Goal: Task Accomplishment & Management: Use online tool/utility

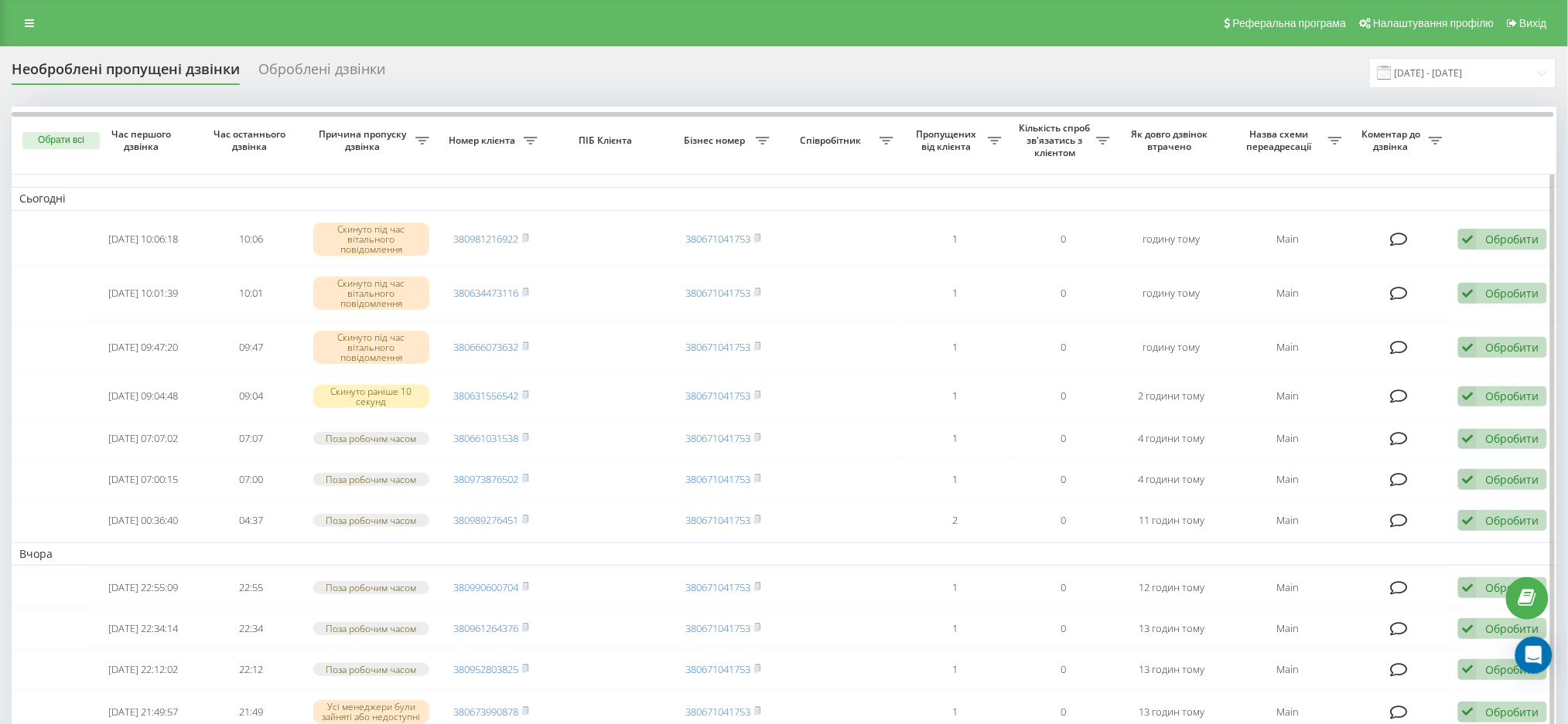
click at [60, 144] on button "Обрати всі" at bounding box center [61, 141] width 78 height 17
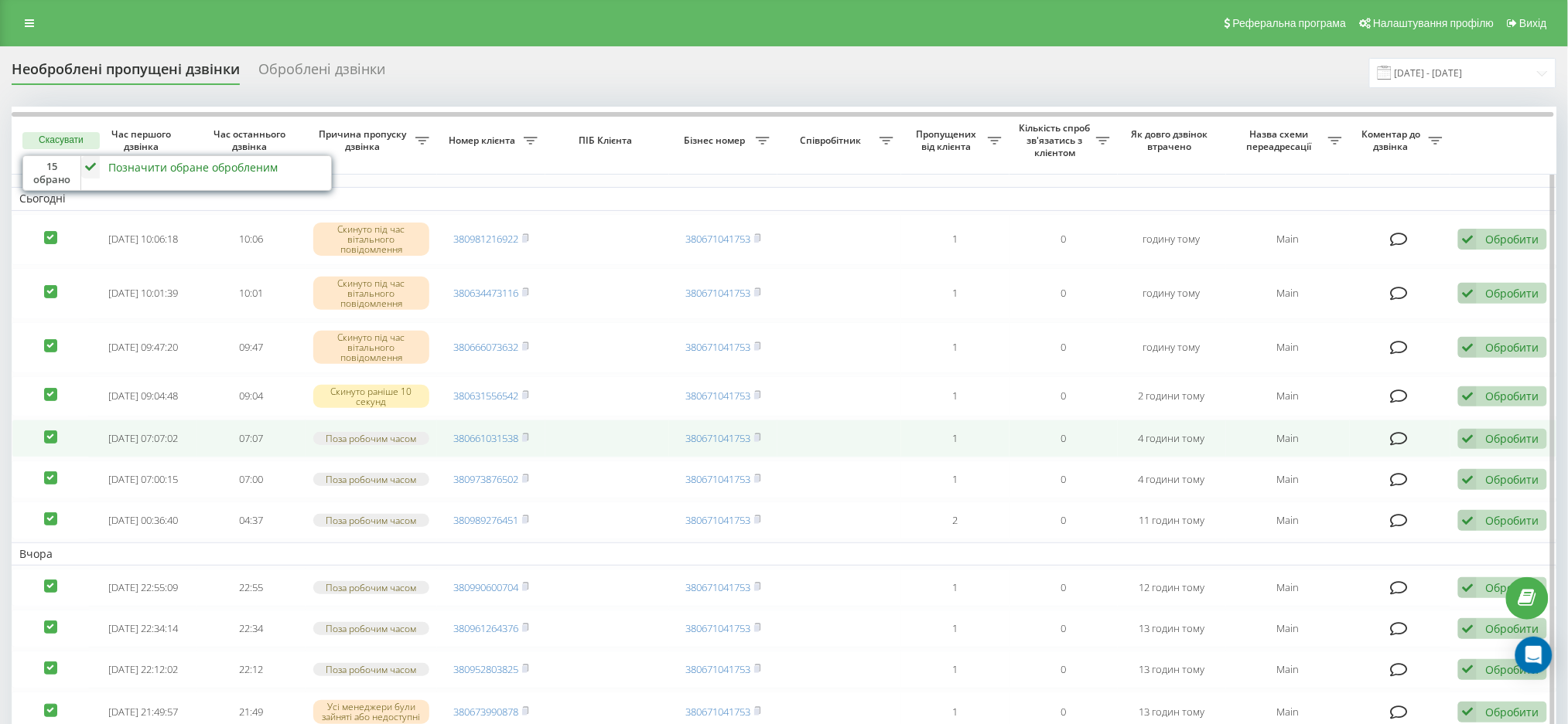
click at [44, 430] on label at bounding box center [50, 430] width 13 height 0
checkbox input "false"
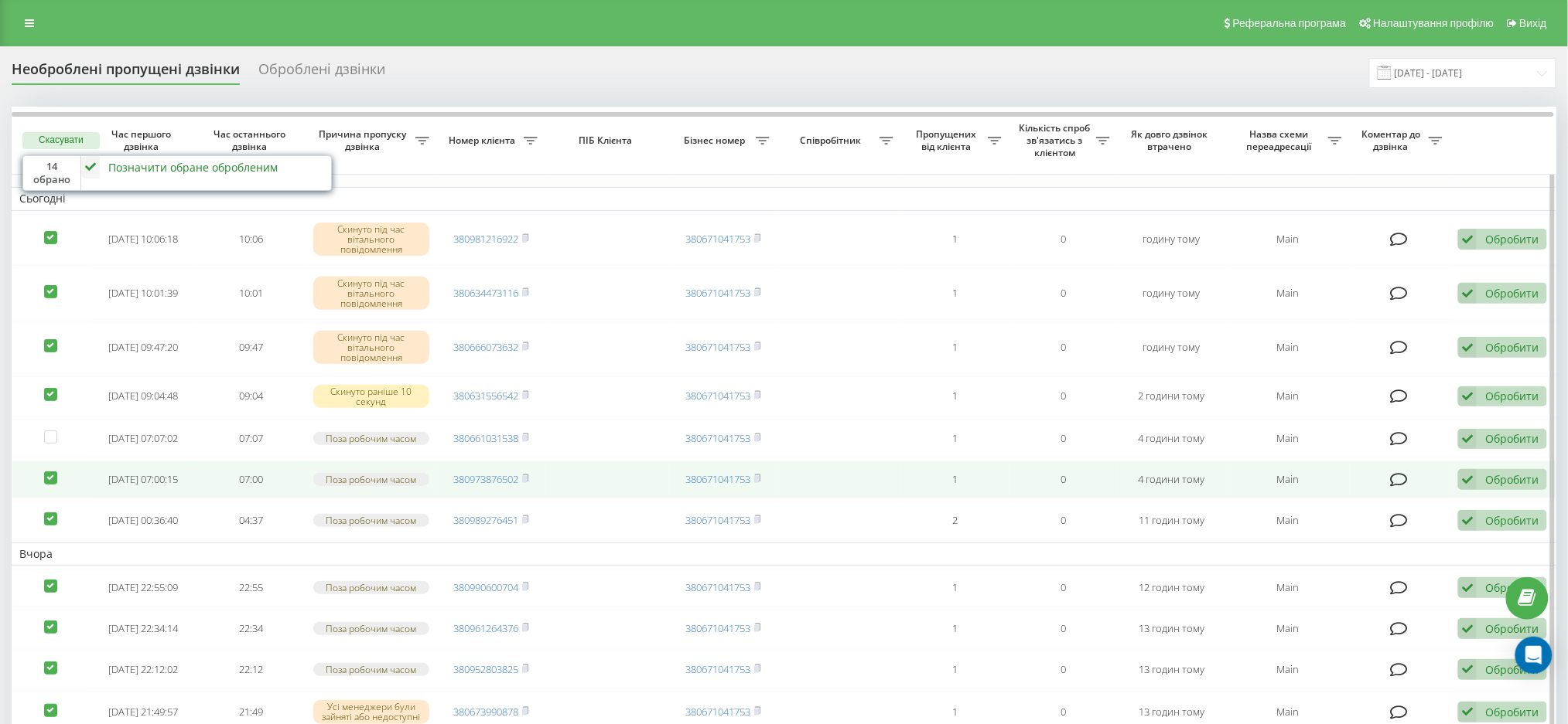
click at [49, 472] on label at bounding box center [50, 472] width 13 height 0
checkbox input "false"
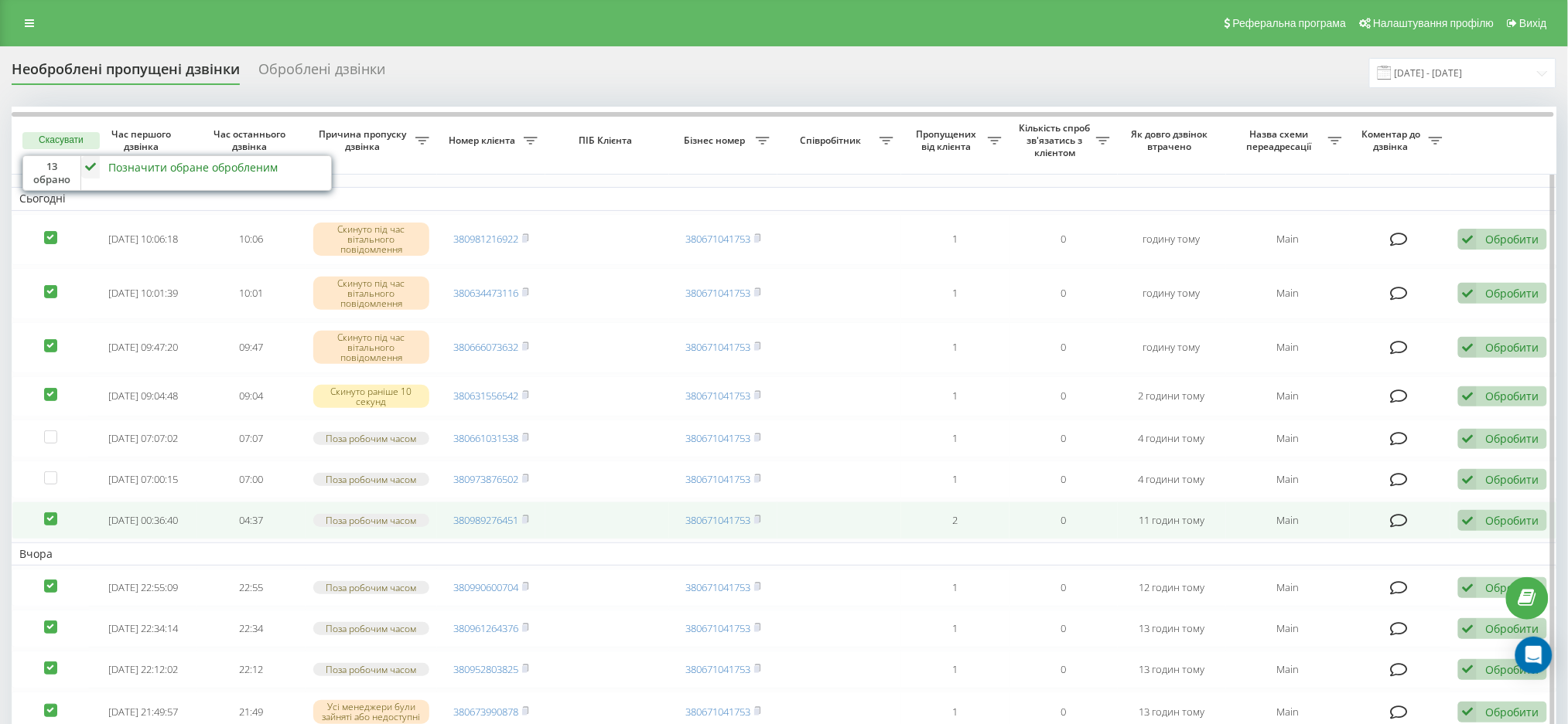
click at [55, 512] on label at bounding box center [50, 512] width 13 height 0
checkbox input "false"
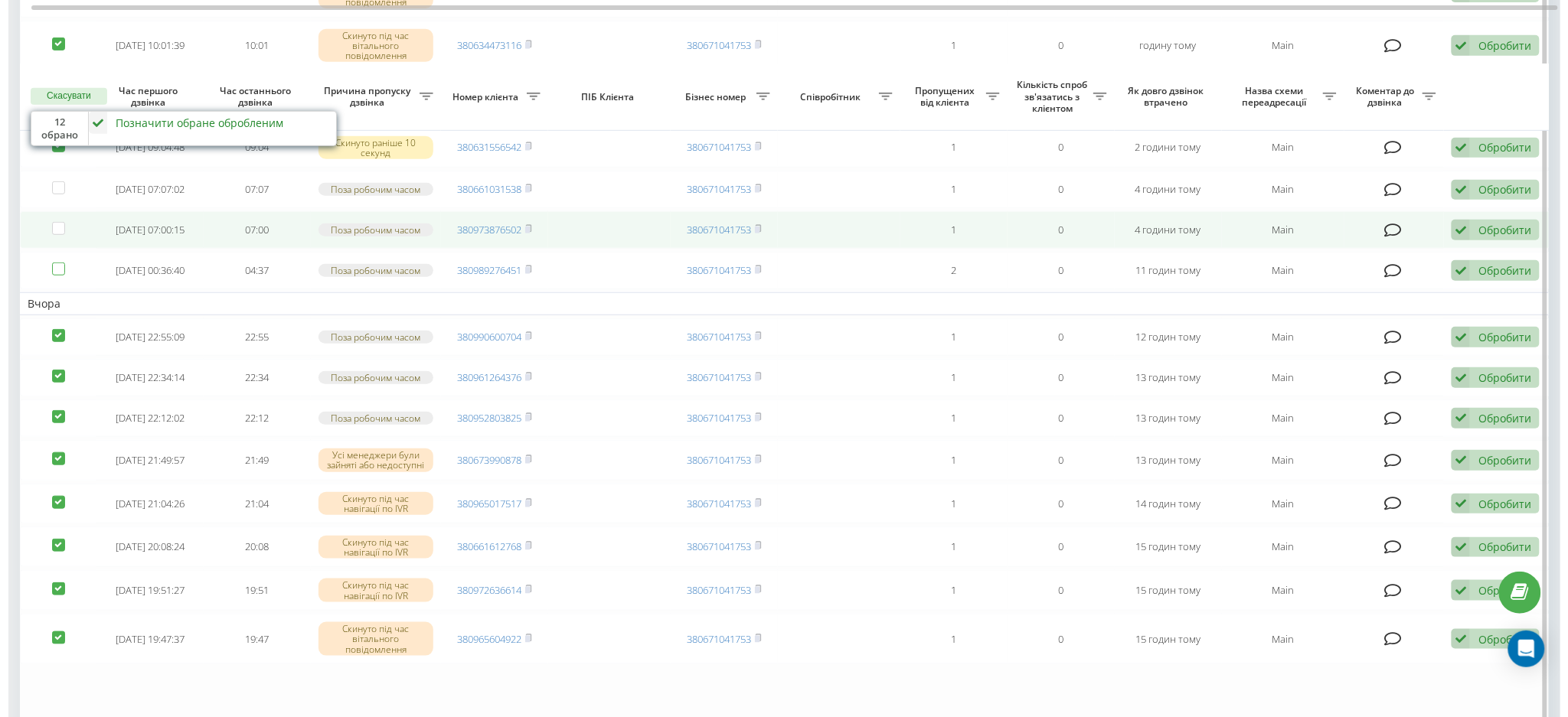
scroll to position [307, 0]
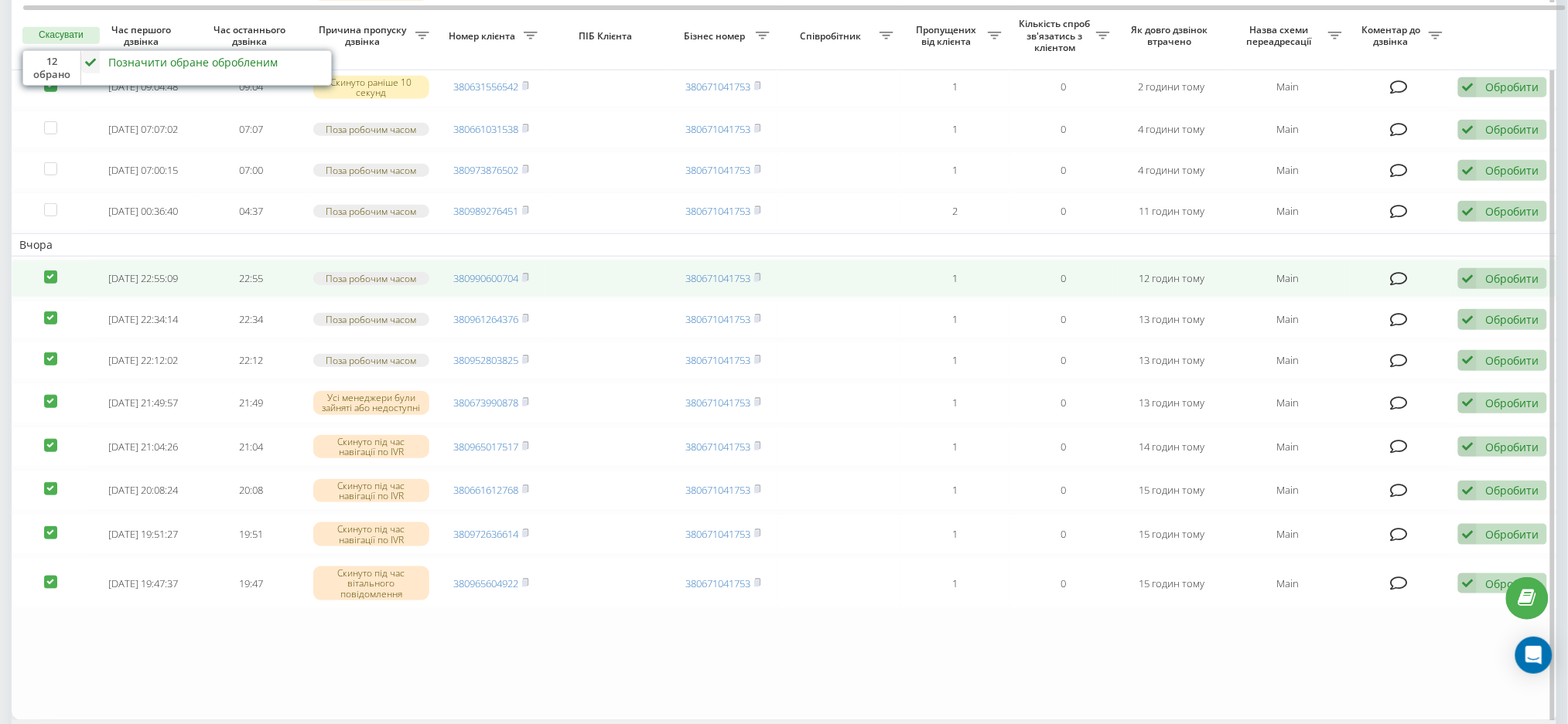
click at [48, 270] on label at bounding box center [50, 270] width 13 height 0
checkbox input "false"
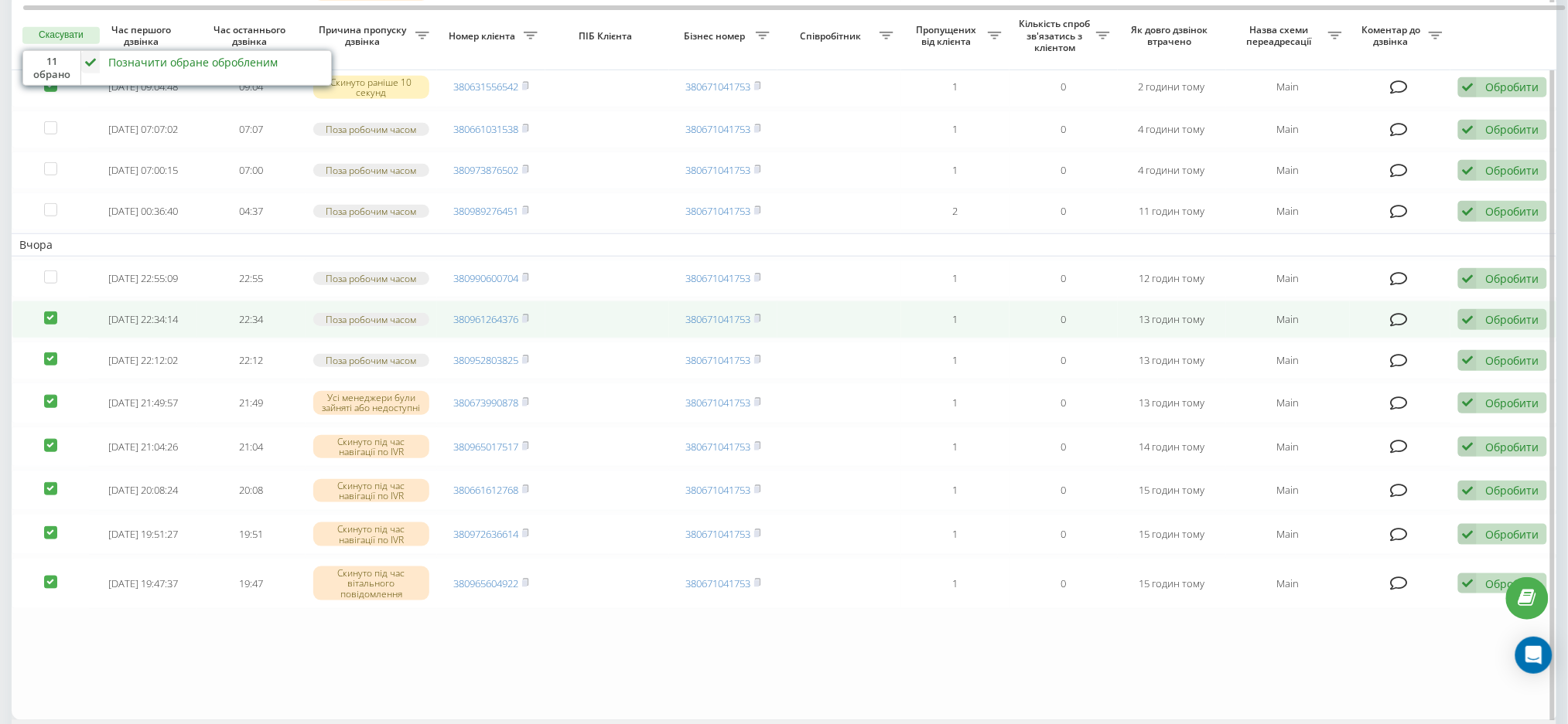
click at [52, 312] on label at bounding box center [50, 312] width 13 height 0
checkbox input "false"
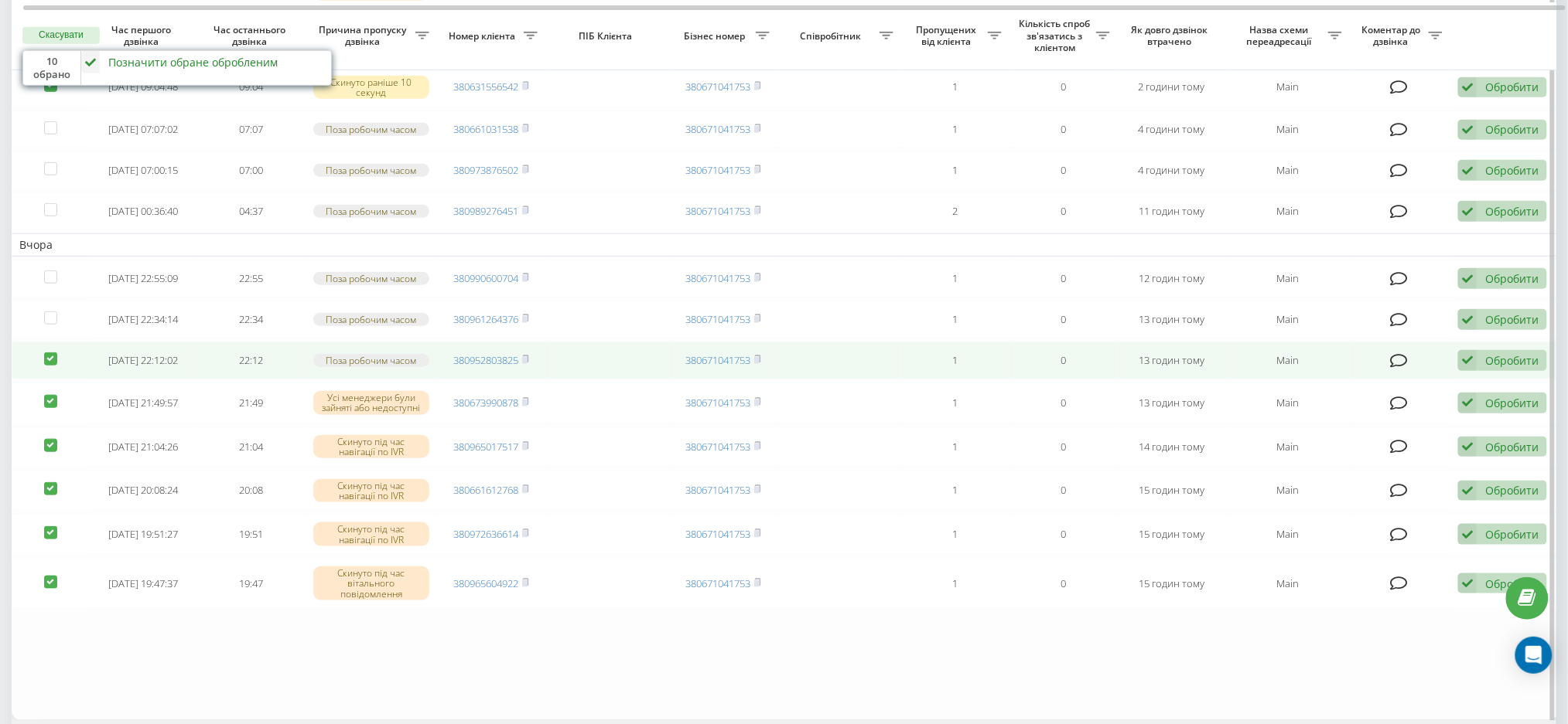
click at [50, 353] on label at bounding box center [50, 353] width 13 height 0
checkbox input "false"
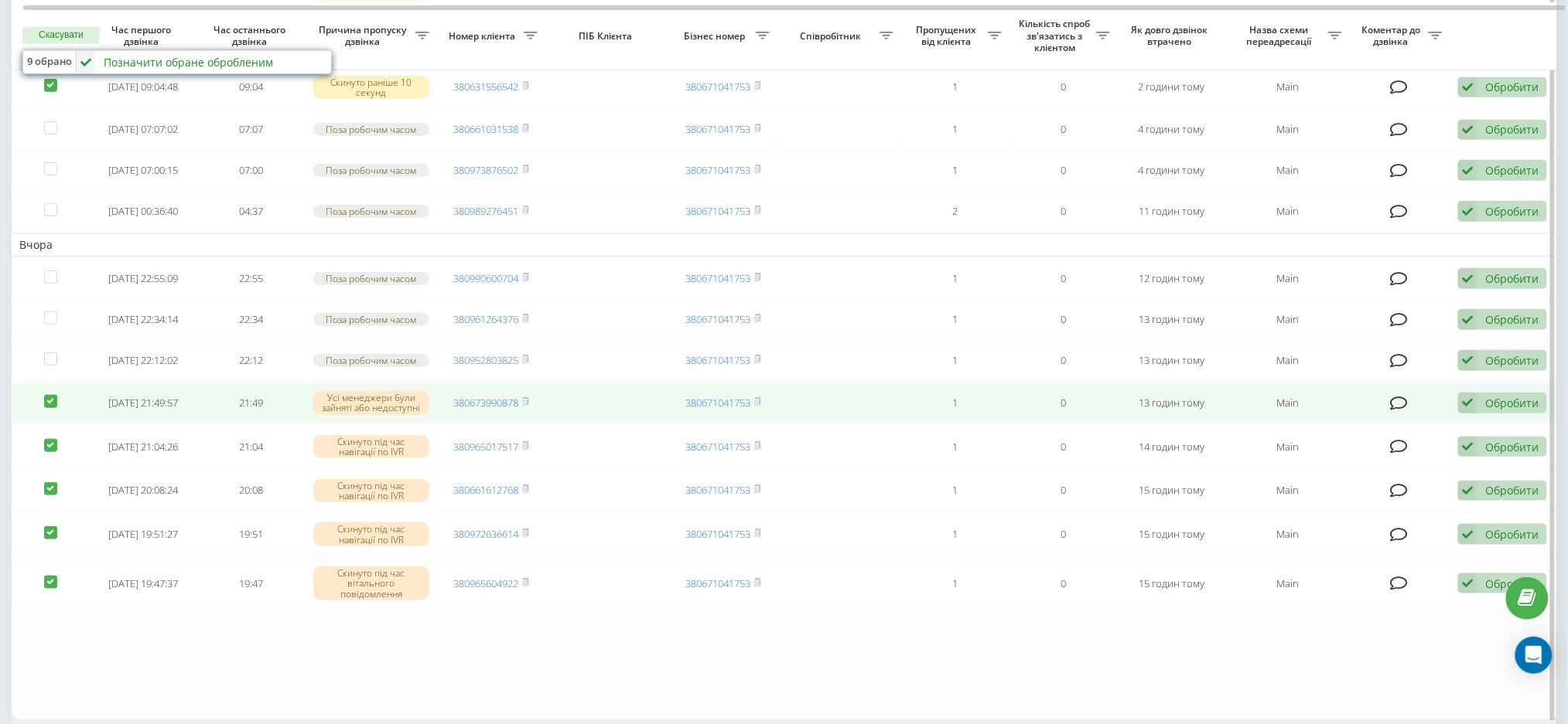
click at [38, 424] on td at bounding box center [50, 403] width 78 height 41
click at [50, 395] on label at bounding box center [50, 395] width 13 height 0
checkbox input "false"
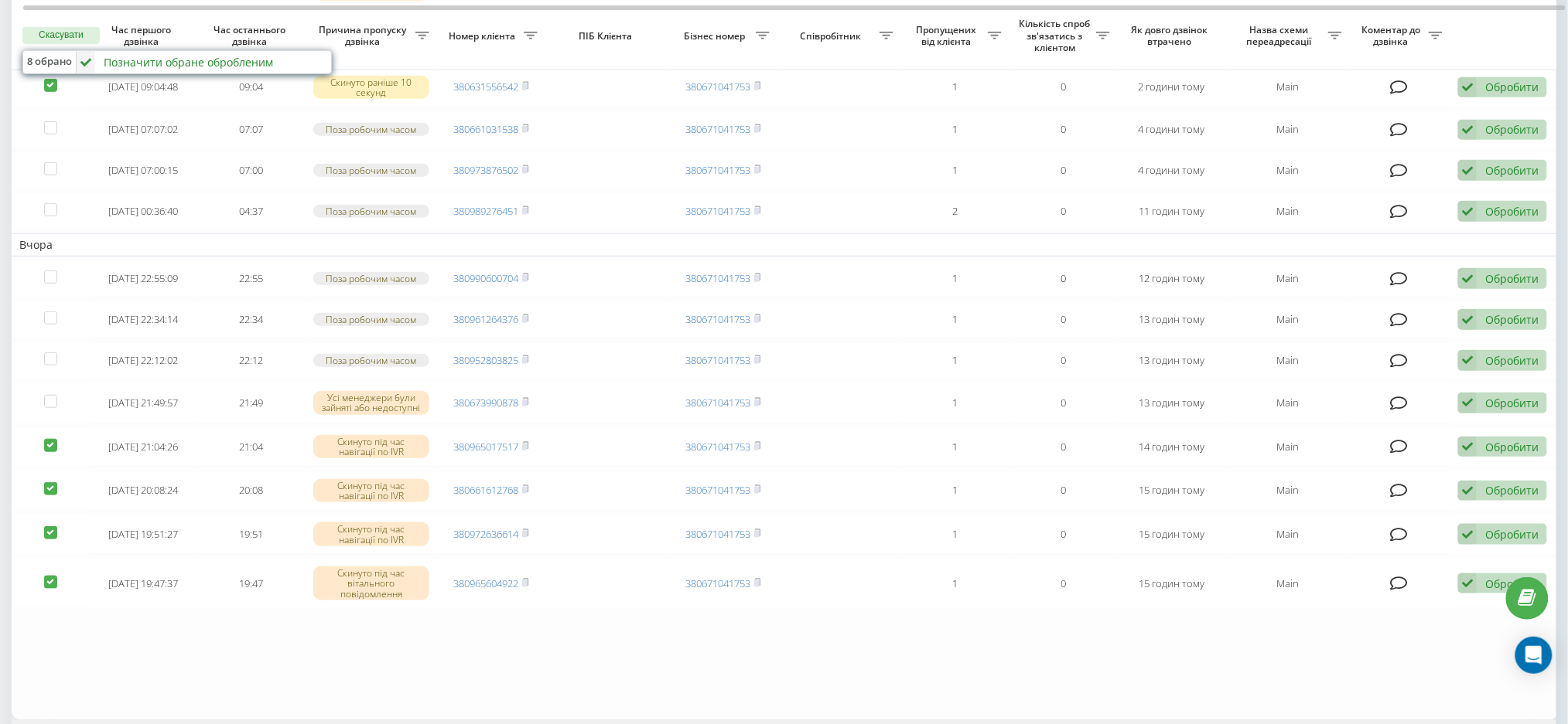
click at [191, 60] on div "Позначити обране обробленим" at bounding box center [188, 62] width 169 height 15
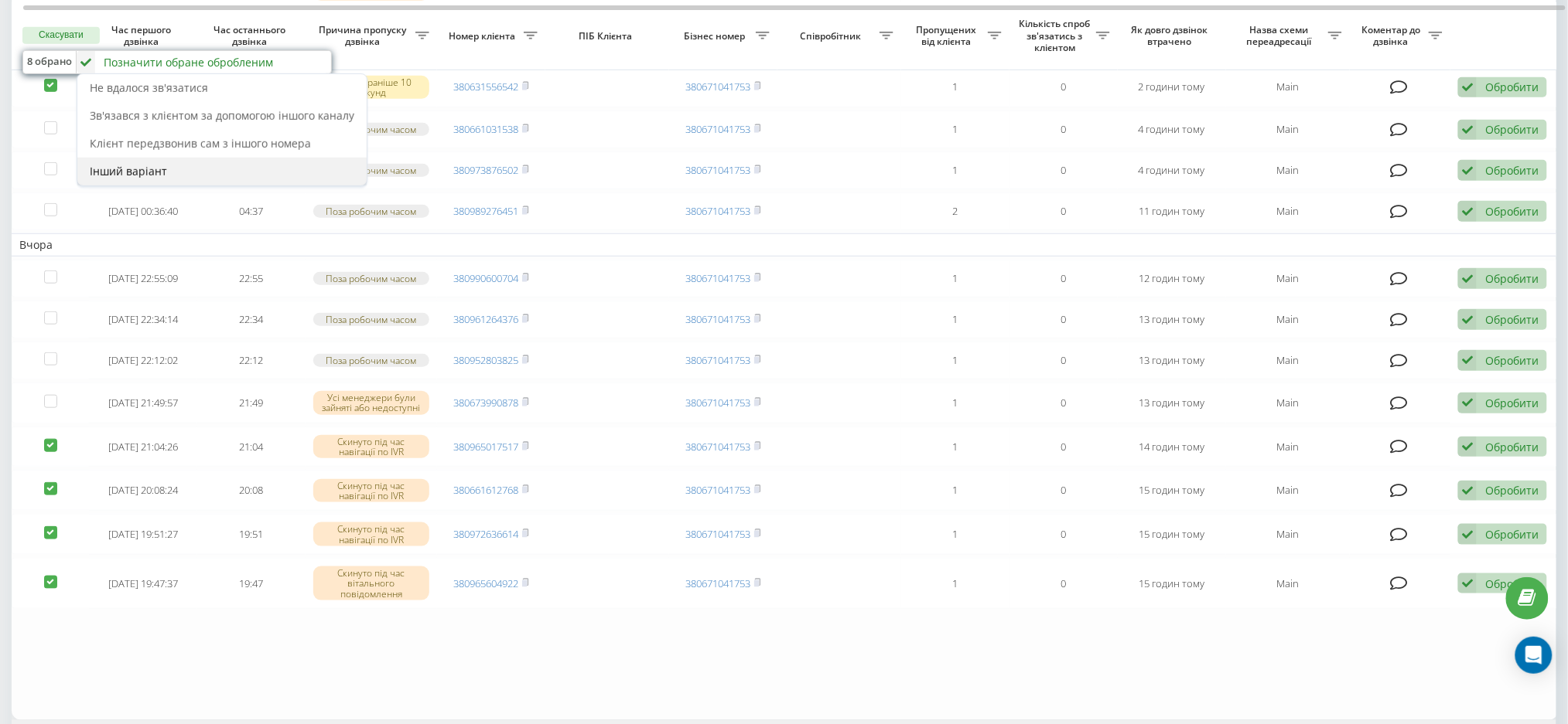
click at [230, 169] on div "Інший варіант" at bounding box center [222, 172] width 289 height 28
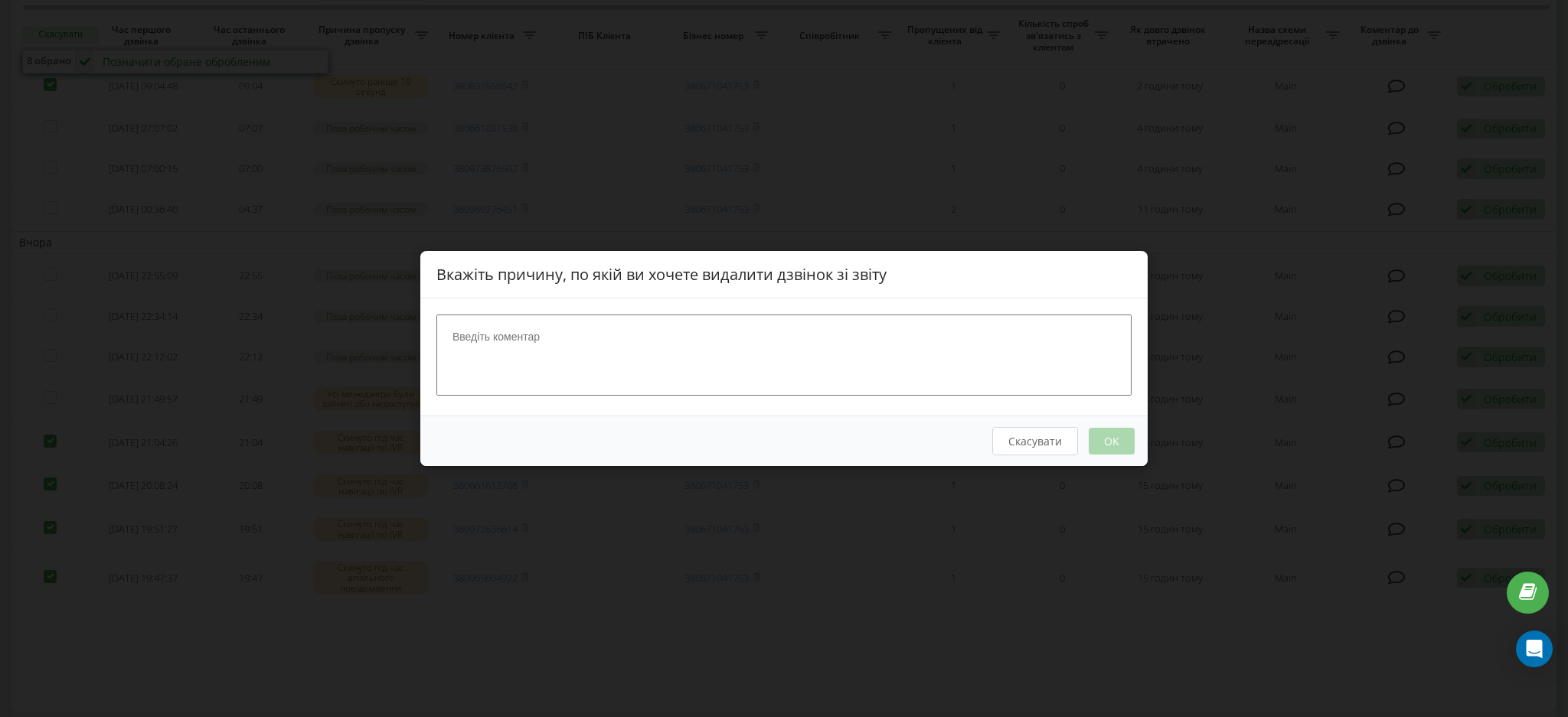
click at [579, 350] on textarea at bounding box center [784, 355] width 696 height 81
type textarea "не цільовий"
click at [1104, 430] on button "OK" at bounding box center [1112, 441] width 46 height 27
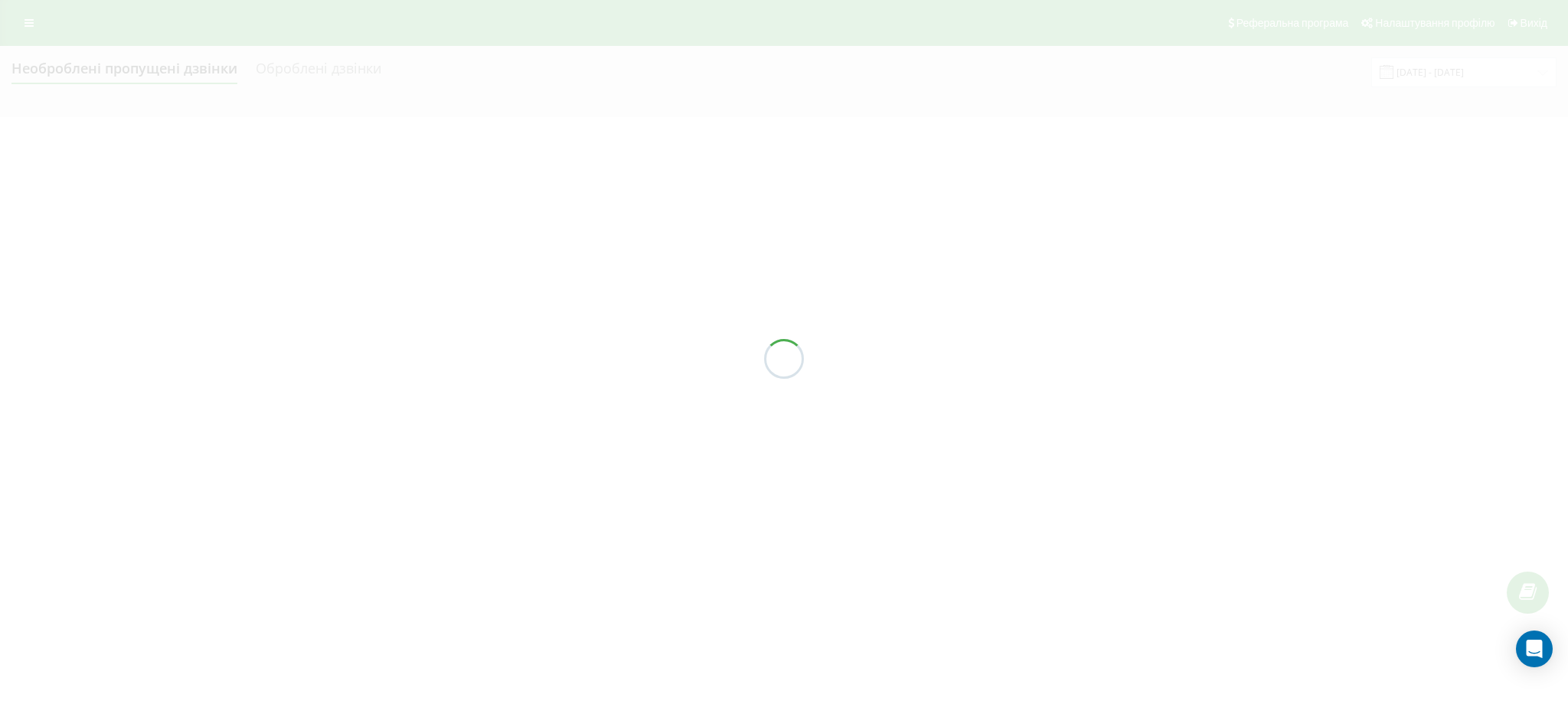
scroll to position [0, 0]
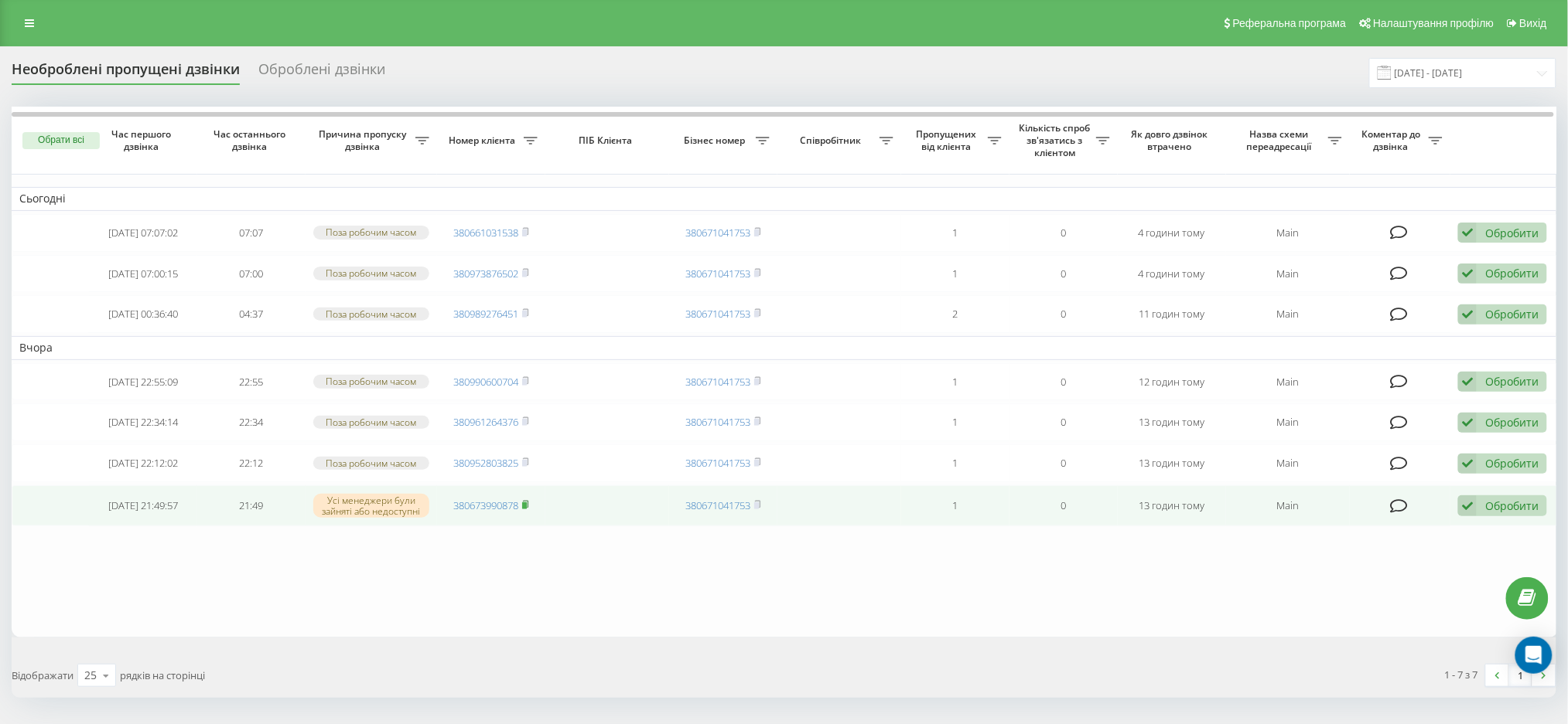
drag, startPoint x: 526, startPoint y: 538, endPoint x: 532, endPoint y: 543, distance: 7.8
click at [526, 509] on rect at bounding box center [524, 505] width 5 height 7
click at [1393, 514] on icon at bounding box center [1399, 506] width 18 height 16
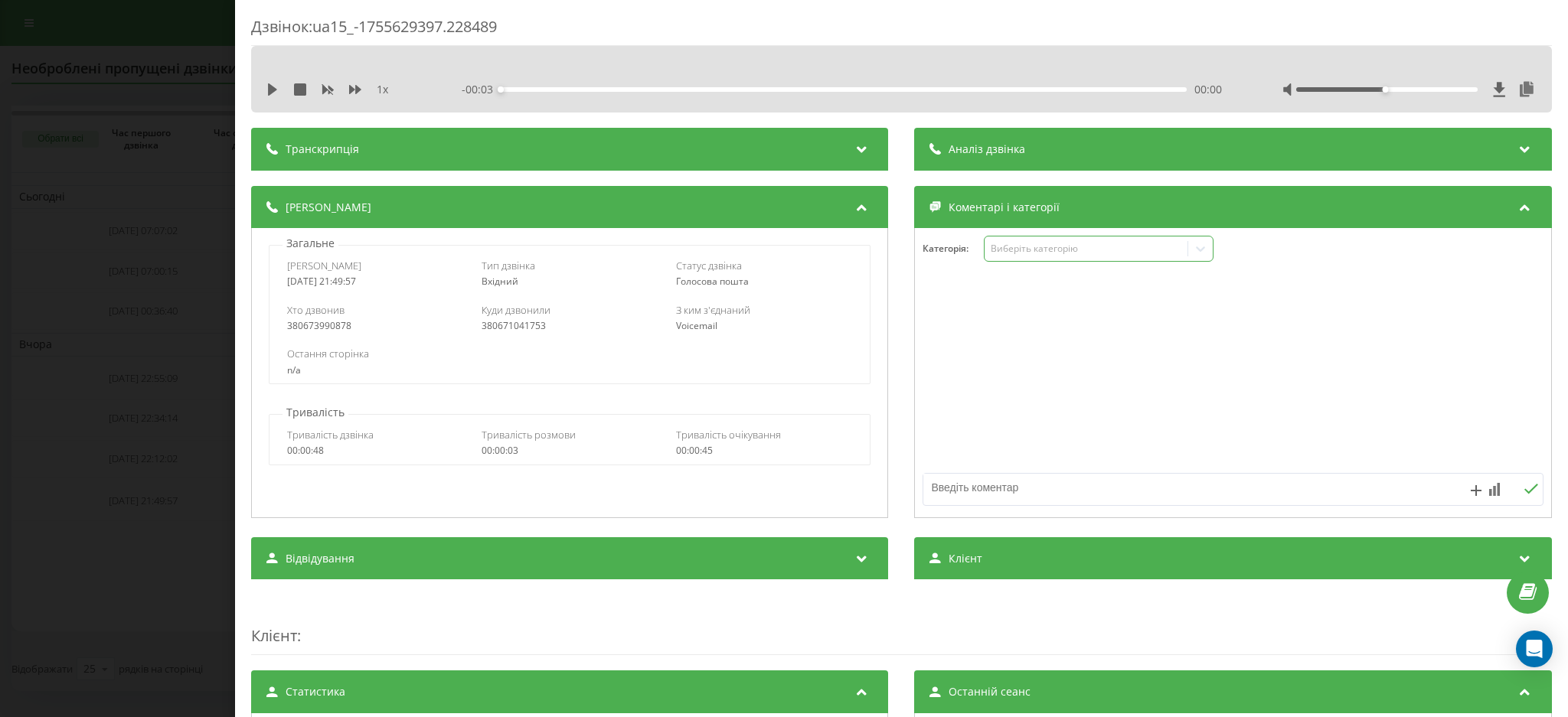
click at [1105, 258] on div "Виберіть категорію" at bounding box center [1100, 249] width 230 height 26
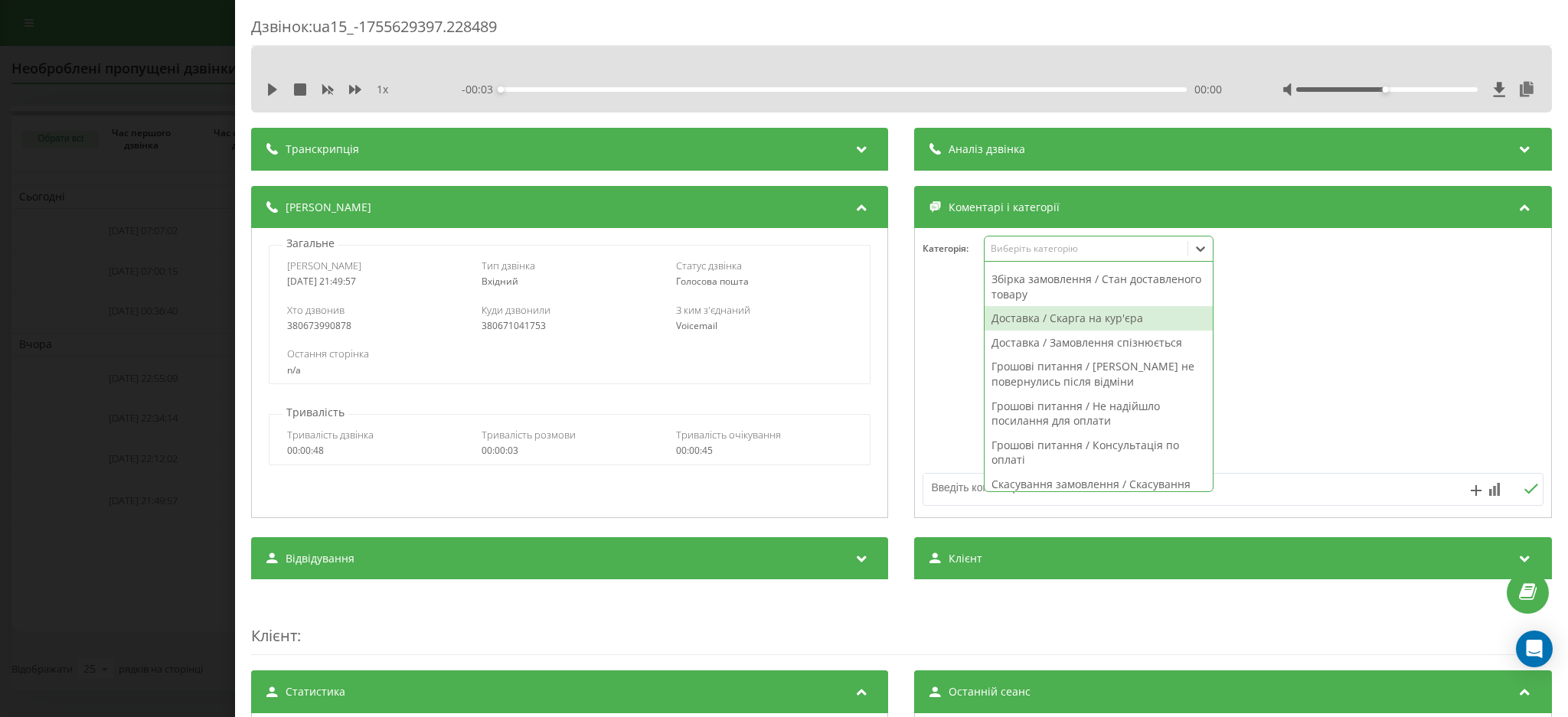
scroll to position [1084, 0]
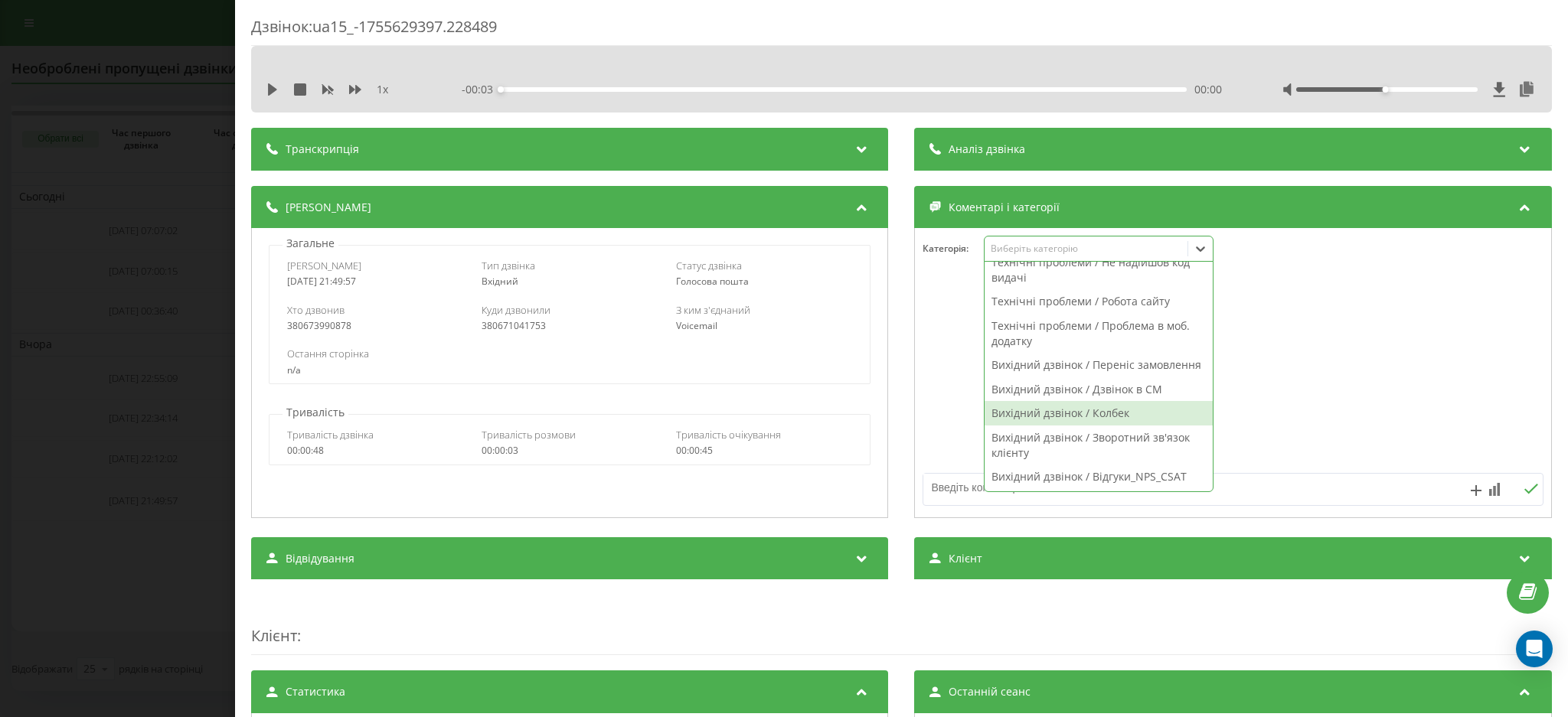
click at [1095, 414] on div "Вихідний дзвінок / Колбек" at bounding box center [1100, 414] width 228 height 25
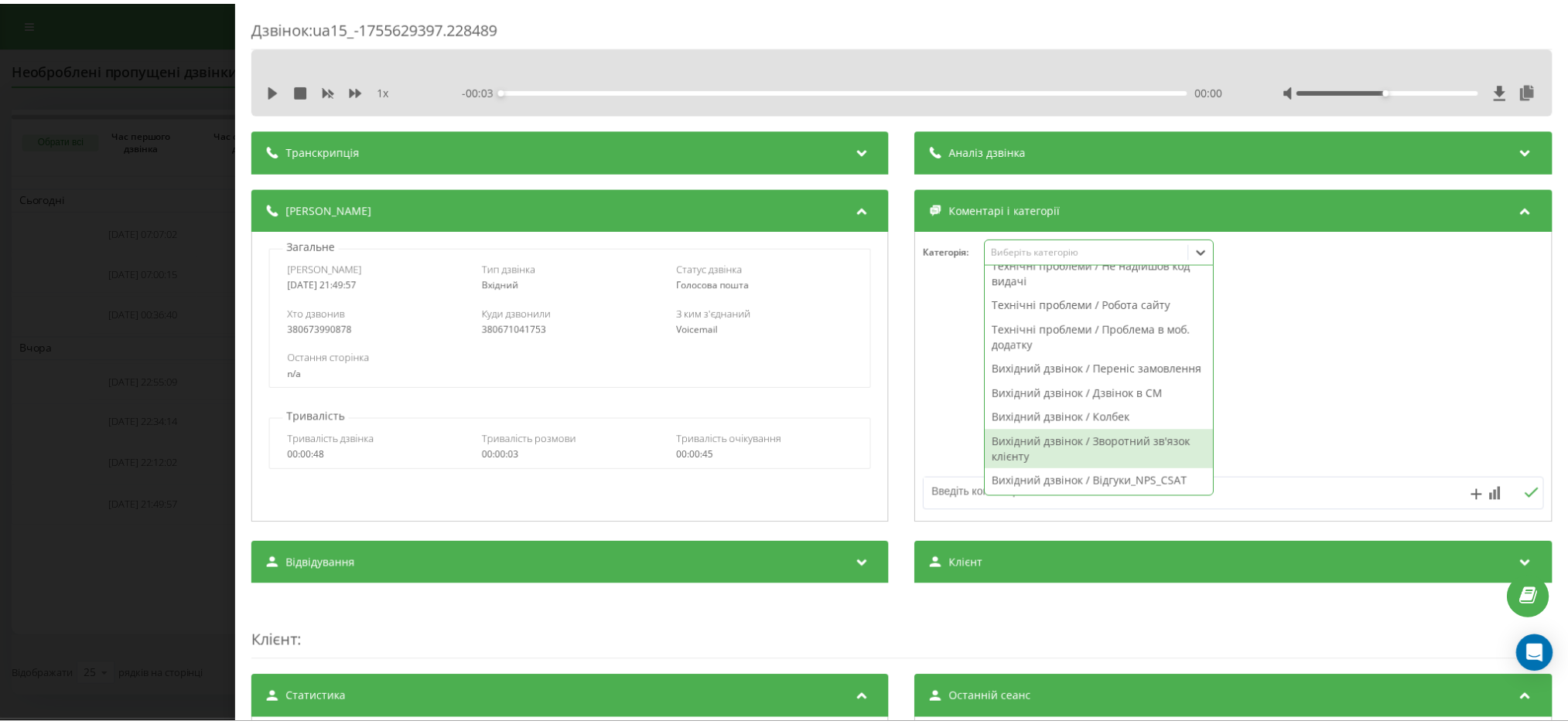
scroll to position [1070, 0]
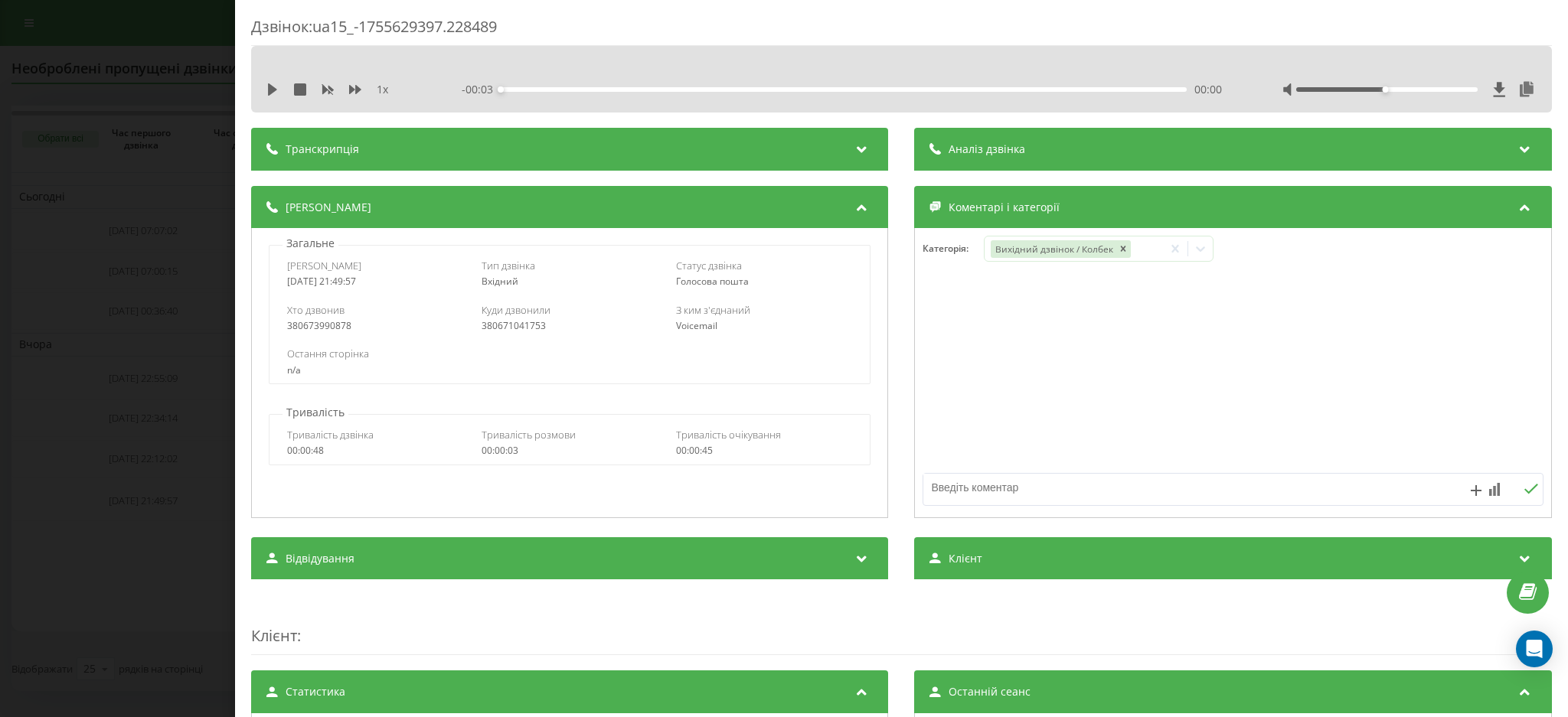
click at [1343, 490] on textarea at bounding box center [1172, 488] width 495 height 28
click at [1195, 484] on textarea at bounding box center [1172, 488] width 495 height 28
click at [1140, 477] on textarea at bounding box center [1172, 488] width 495 height 28
click at [1066, 489] on textarea "оформлення" at bounding box center [1172, 488] width 495 height 28
type textarea "оформлення замовлення"
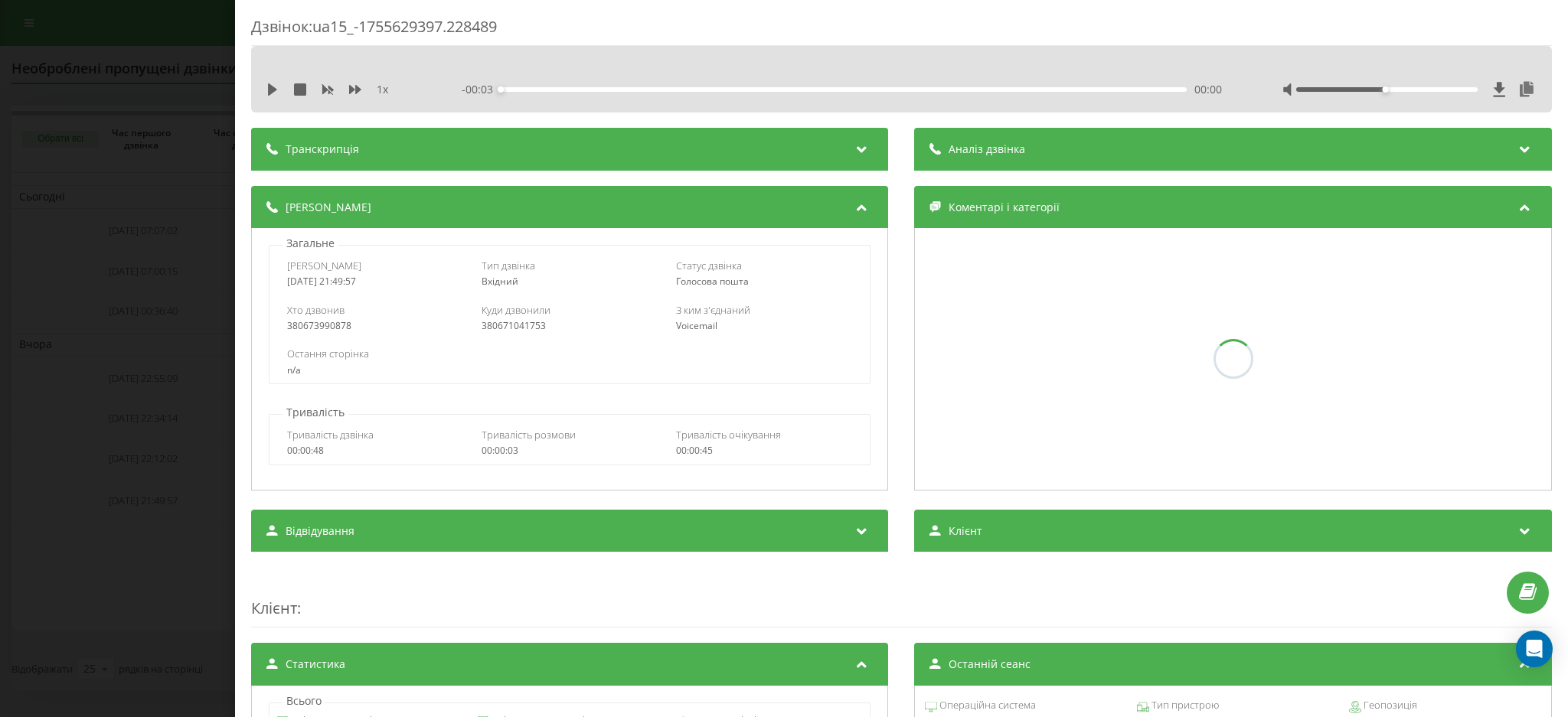
click at [29, 177] on div "Дзвінок : ua15_-1755629397.228489 1 x - 00:03 00:00 00:00 Транскрипція Для AI-а…" at bounding box center [784, 358] width 1568 height 717
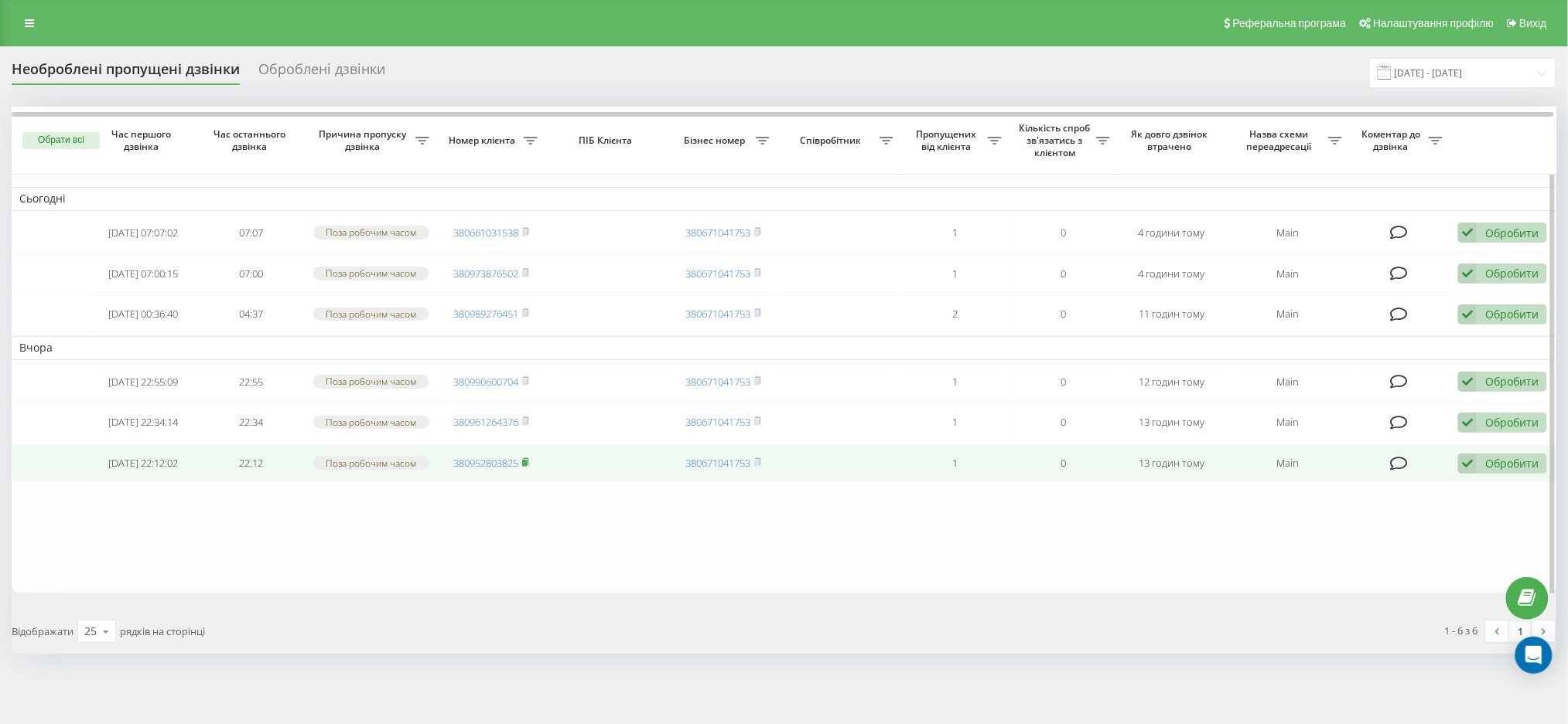
click at [526, 467] on icon at bounding box center [525, 462] width 7 height 9
click at [1405, 472] on icon at bounding box center [1399, 464] width 18 height 16
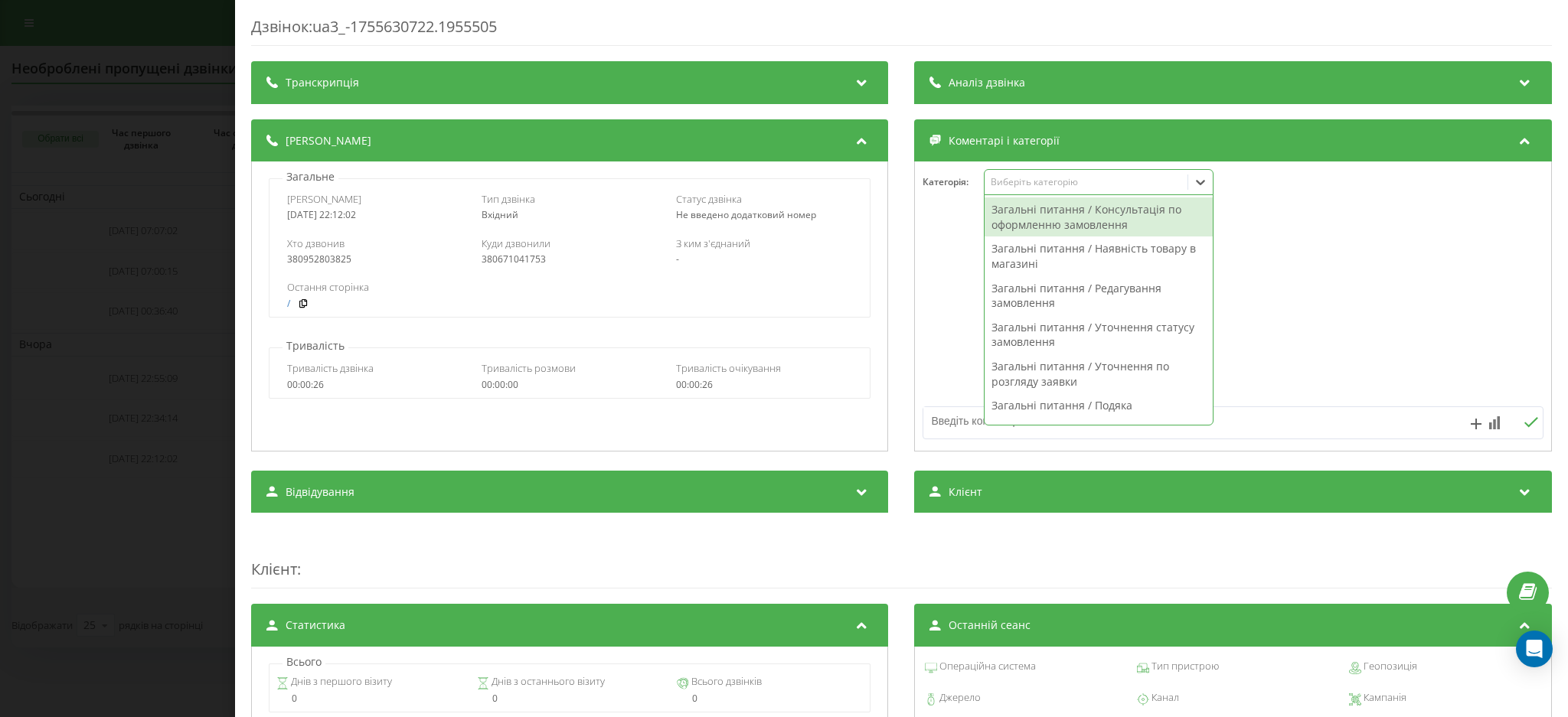
click at [1049, 187] on div "Виберіть категорію" at bounding box center [1087, 182] width 192 height 12
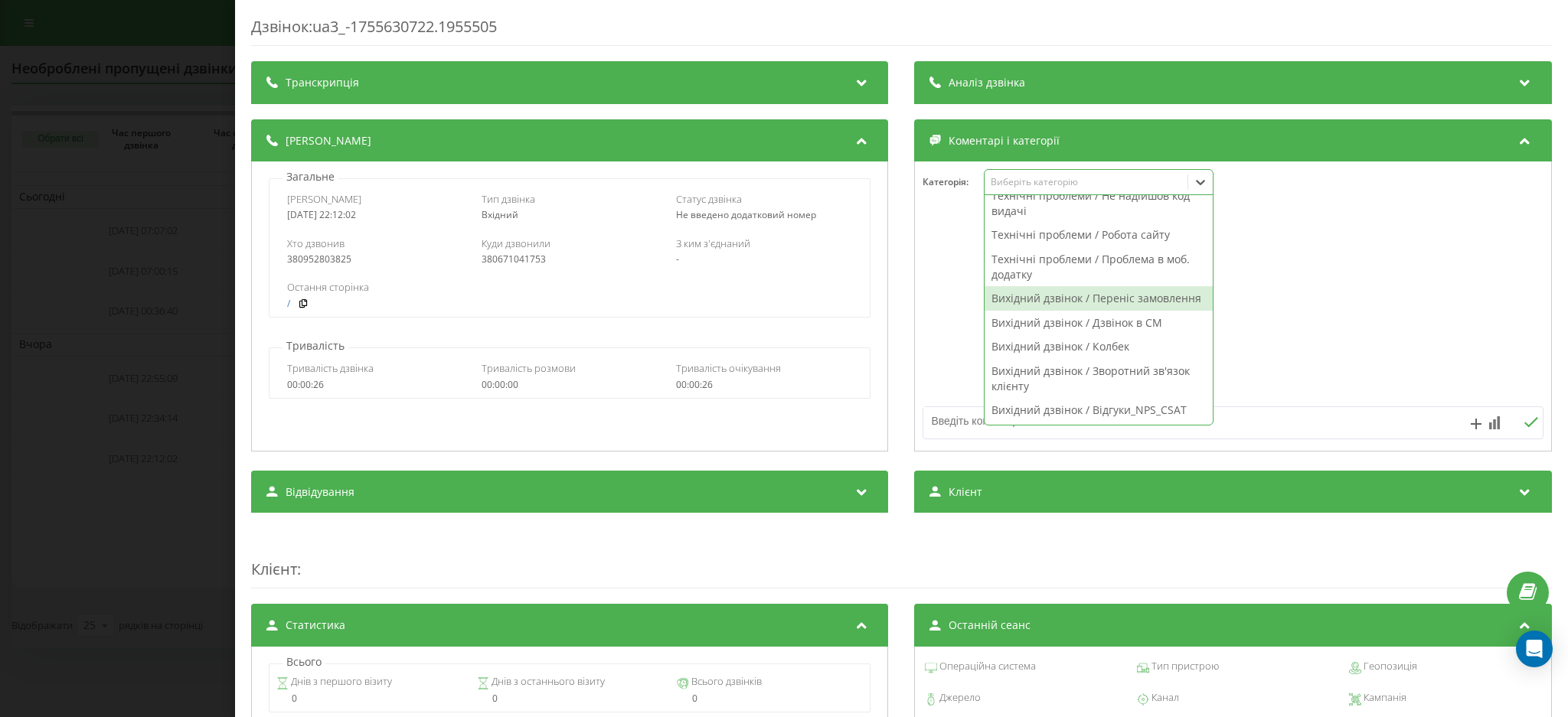
scroll to position [1083, 0]
drag, startPoint x: 1100, startPoint y: 341, endPoint x: 1113, endPoint y: 355, distance: 19.1
click at [1100, 341] on div "Вихідний дзвінок / Колбек" at bounding box center [1100, 347] width 228 height 25
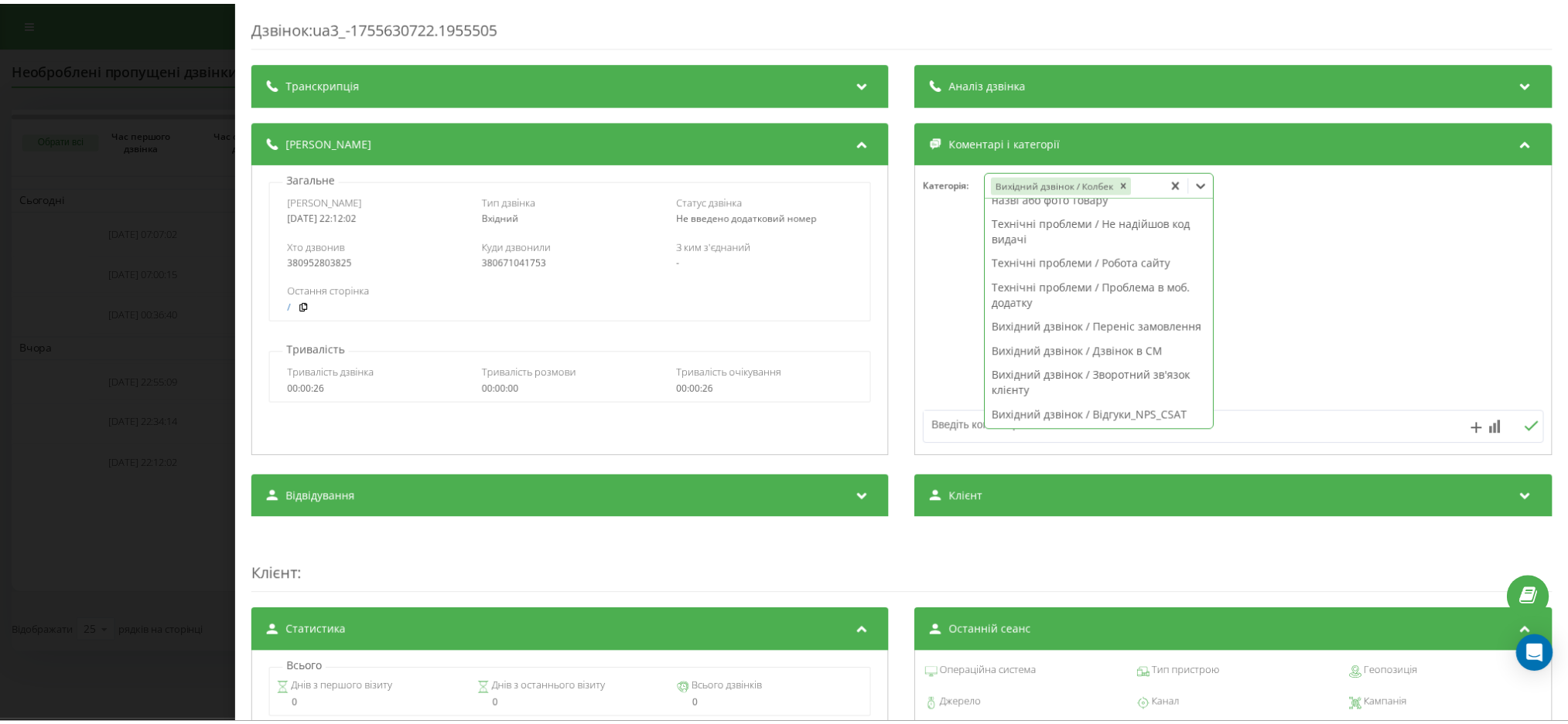
scroll to position [1070, 0]
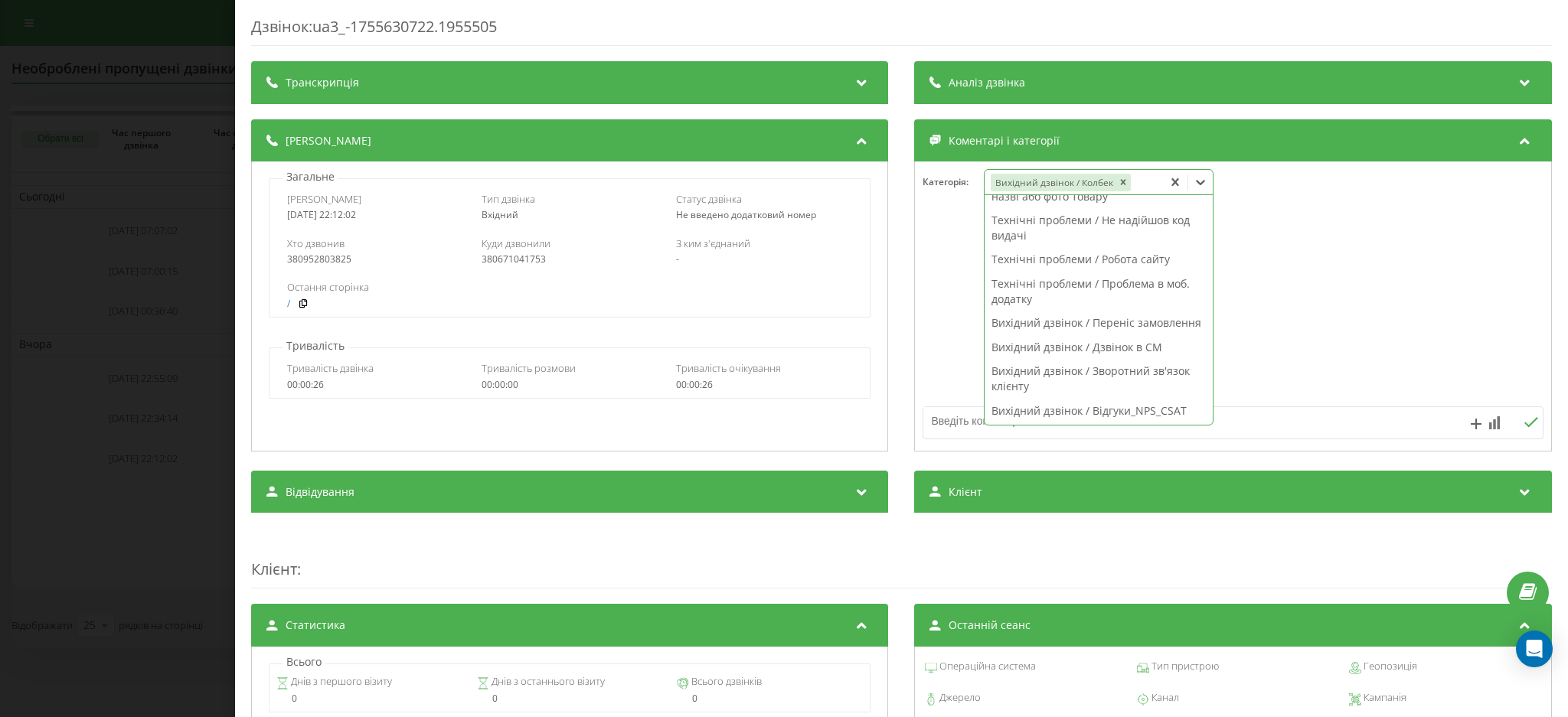
click at [1335, 335] on div at bounding box center [1233, 307] width 636 height 184
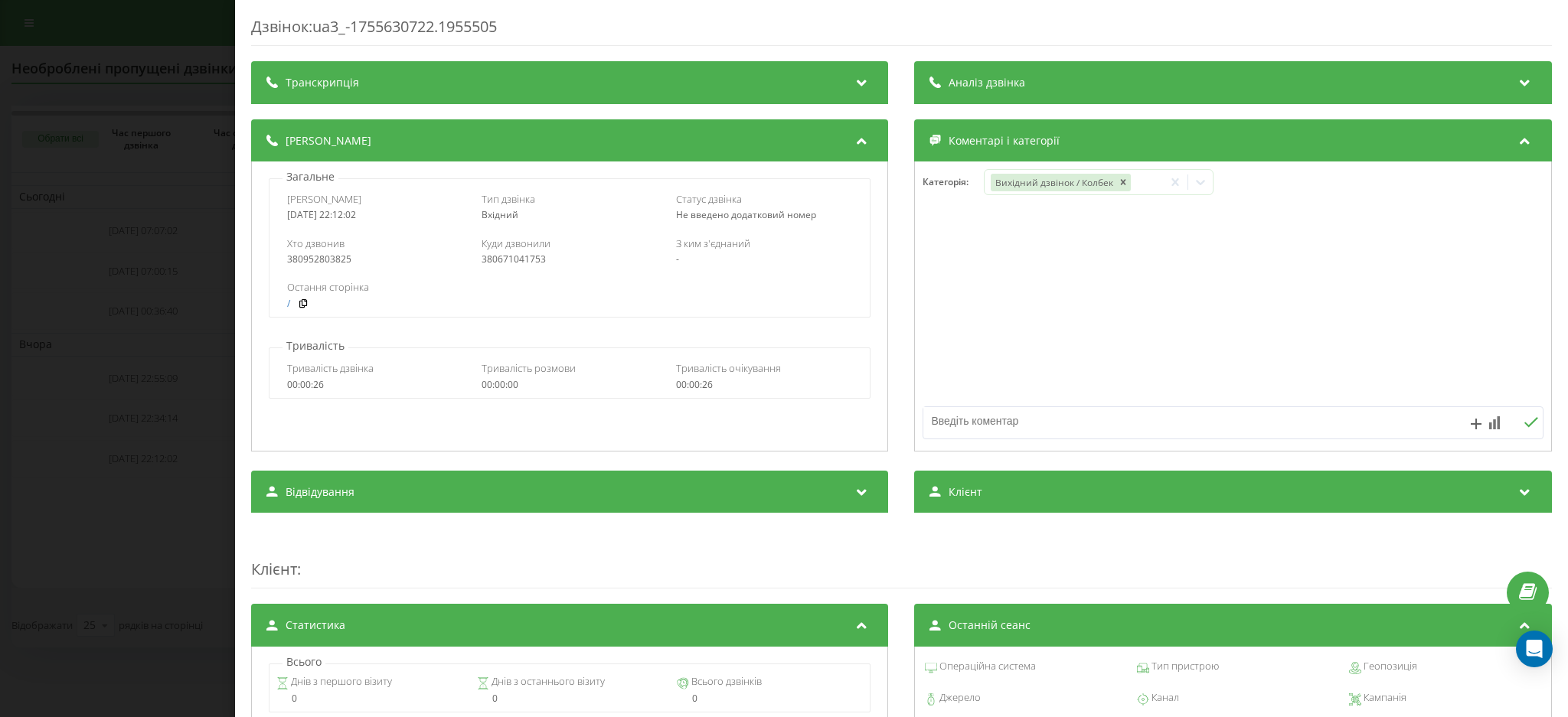
click at [1029, 410] on textarea at bounding box center [1172, 421] width 495 height 28
click at [960, 424] on textarea at bounding box center [1172, 421] width 495 height 28
type textarea "п"
type textarea "трансфер"
click at [175, 54] on div "Дзвінок : ua3_-1755630722.1955505 Транскрипція Для AI-аналізу майбутніх дзвінкі…" at bounding box center [784, 358] width 1568 height 717
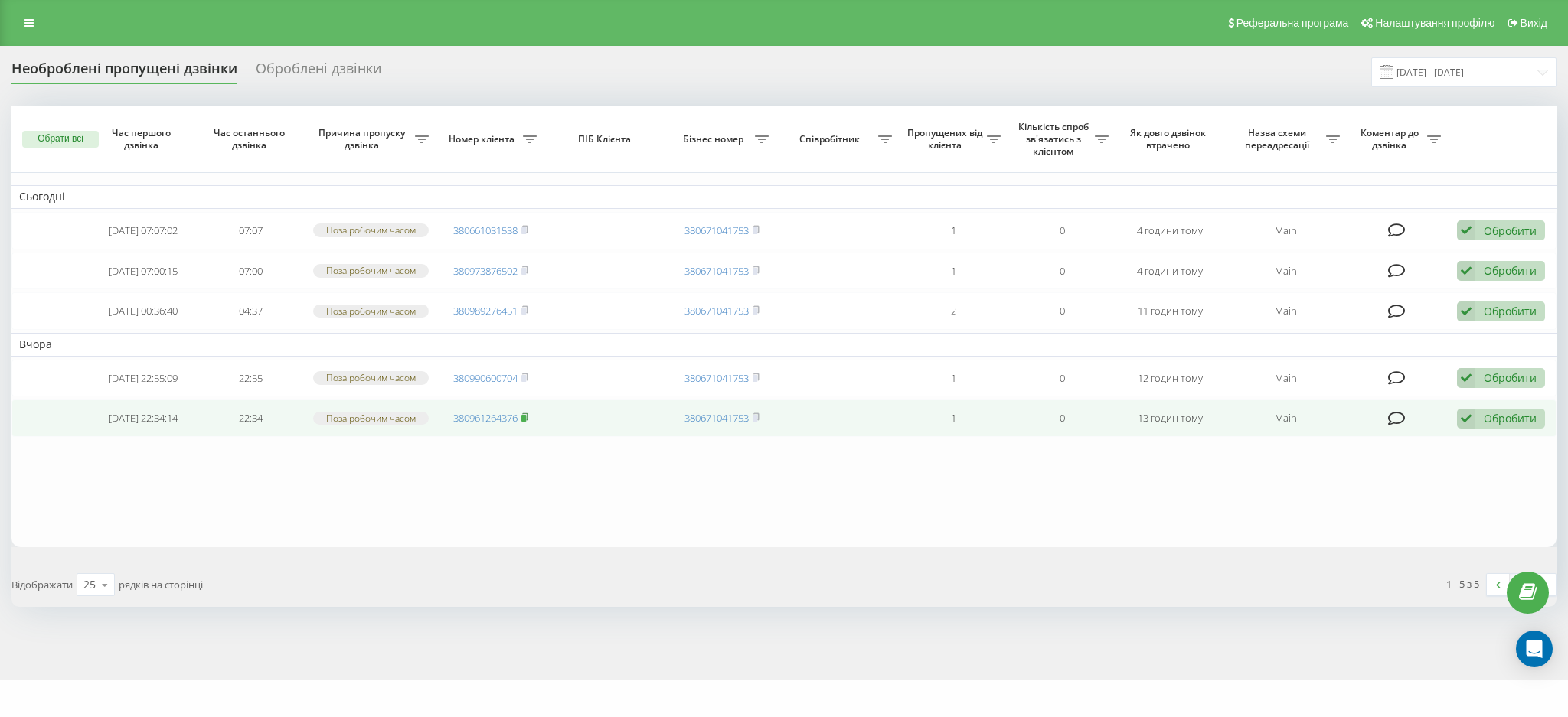
click at [523, 422] on icon at bounding box center [525, 417] width 7 height 9
click at [1521, 428] on div "Обробити Не вдалося зв'язатися Зв'язався з клієнтом за допомогою іншого каналу …" at bounding box center [1500, 419] width 88 height 21
click at [1392, 457] on div "Не вдалося зв'язатися" at bounding box center [1401, 443] width 286 height 28
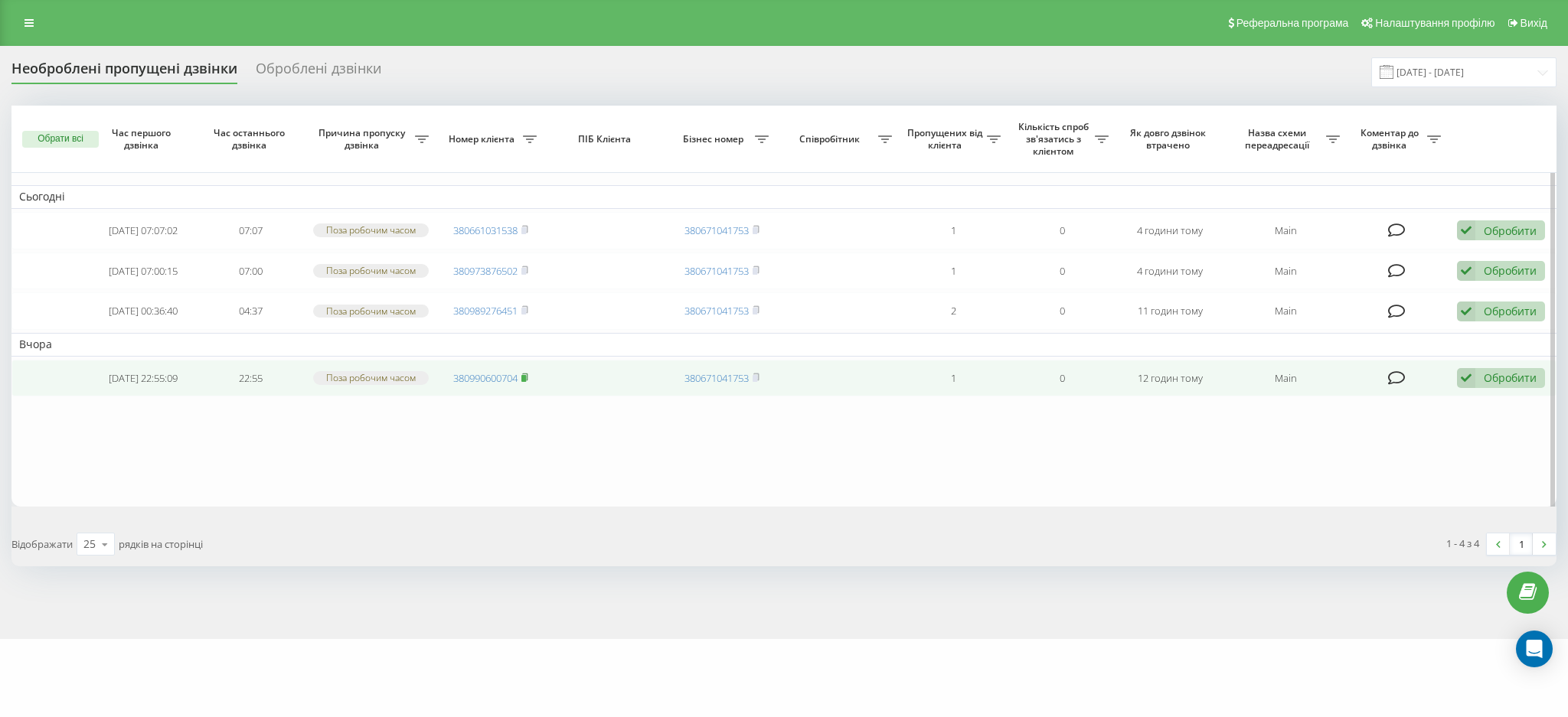
click at [527, 379] on icon at bounding box center [525, 376] width 5 height 7
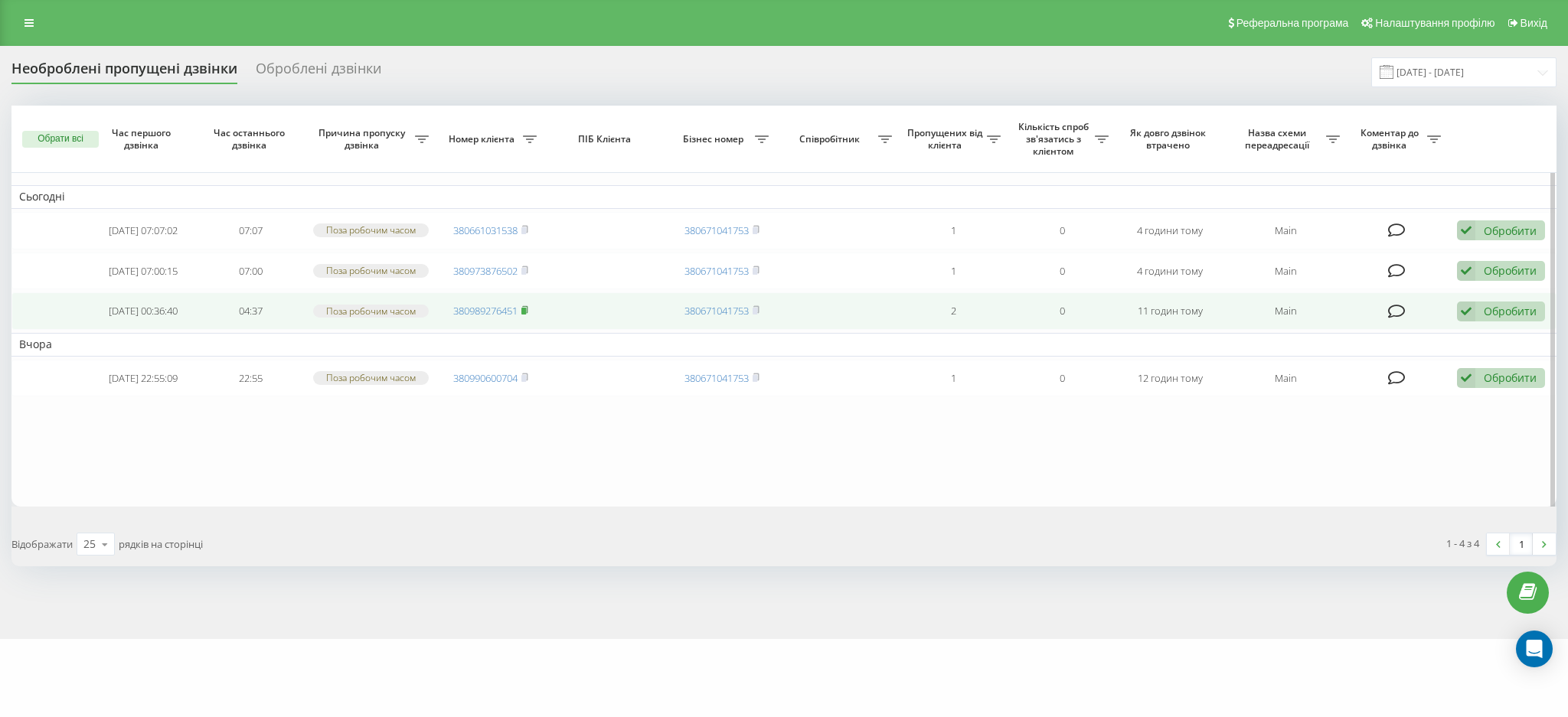
click at [526, 314] on rect at bounding box center [524, 311] width 5 height 7
click at [1507, 330] on td "Обробити Не вдалося зв'язатися Зв'язався з клієнтом за допомогою іншого каналу …" at bounding box center [1502, 311] width 108 height 37
click at [1532, 318] on div "Обробити" at bounding box center [1511, 311] width 53 height 15
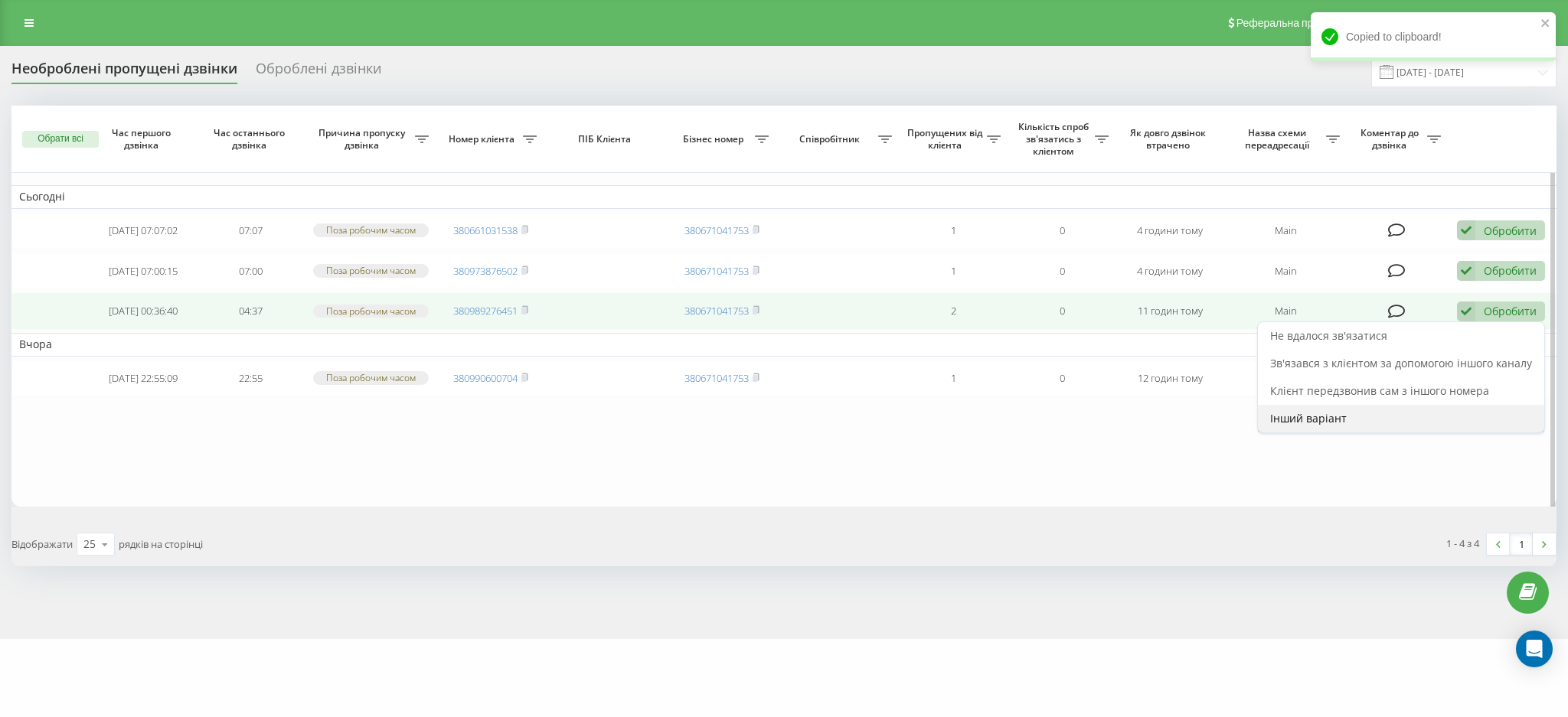
click at [1295, 425] on span "Інший варіант" at bounding box center [1309, 418] width 77 height 15
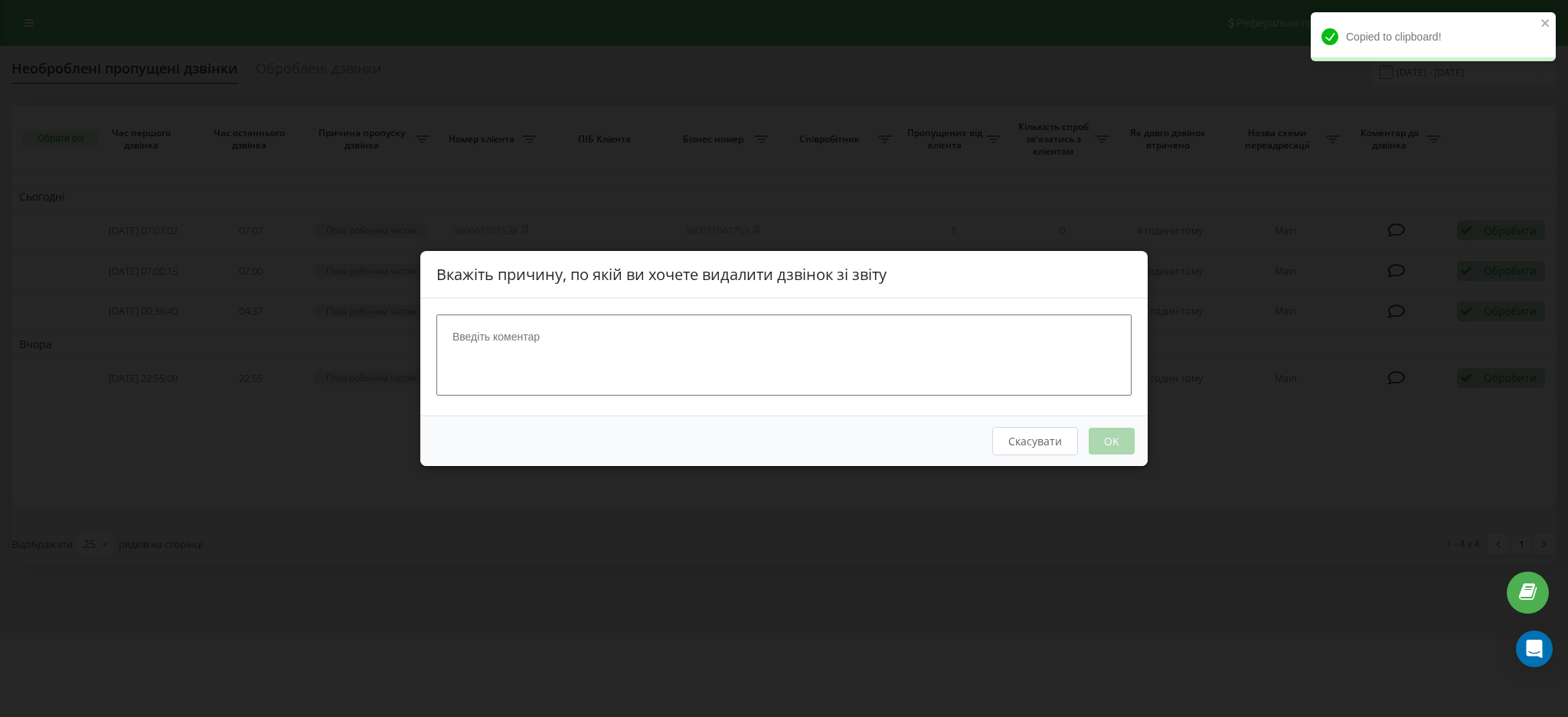
click at [710, 352] on textarea at bounding box center [784, 355] width 696 height 81
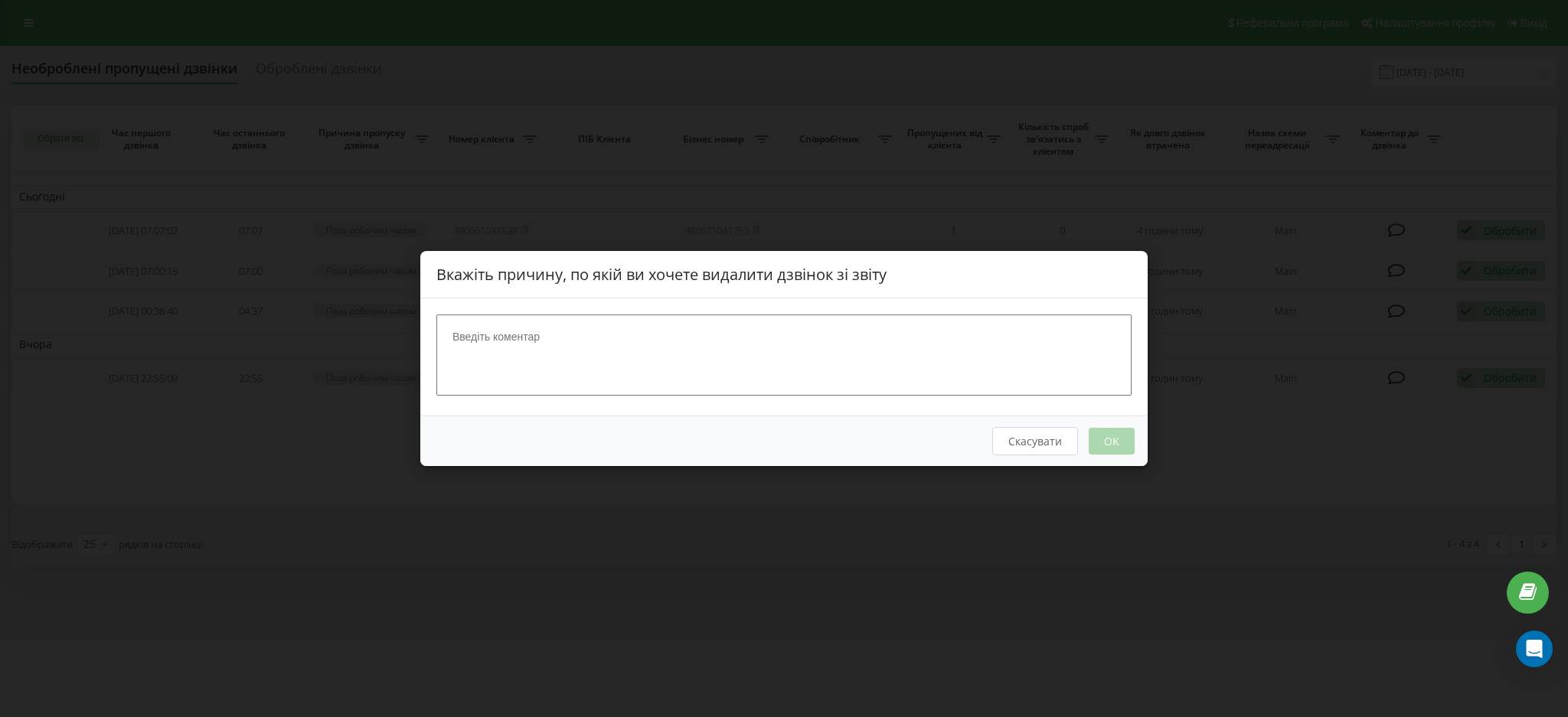
click at [992, 581] on div "Вкажіть причину, по якій ви хочете видалити дзвінок зі звіту Скасувати OK" at bounding box center [784, 358] width 1568 height 717
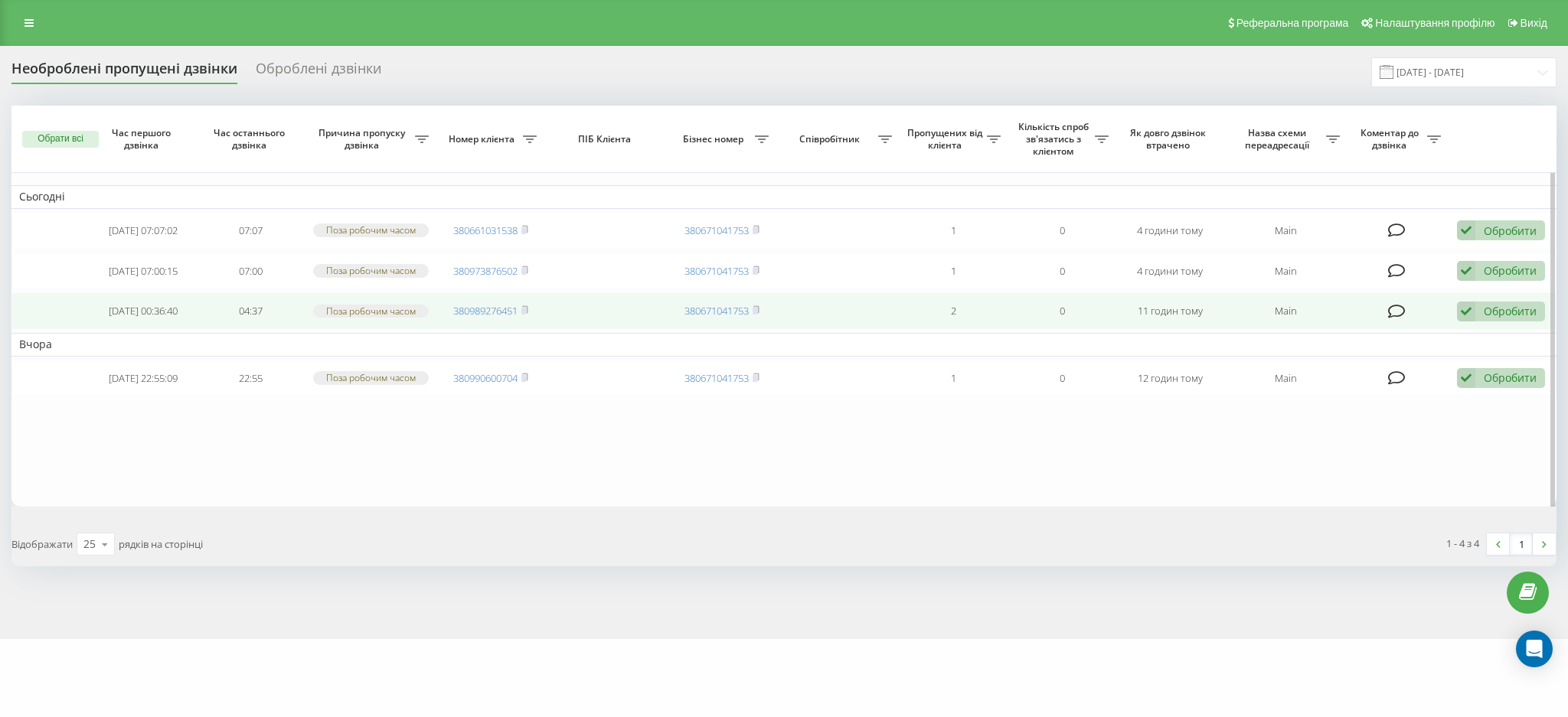
drag, startPoint x: 1393, startPoint y: 326, endPoint x: 1386, endPoint y: 316, distance: 12.2
click at [1397, 319] on icon at bounding box center [1397, 312] width 18 height 16
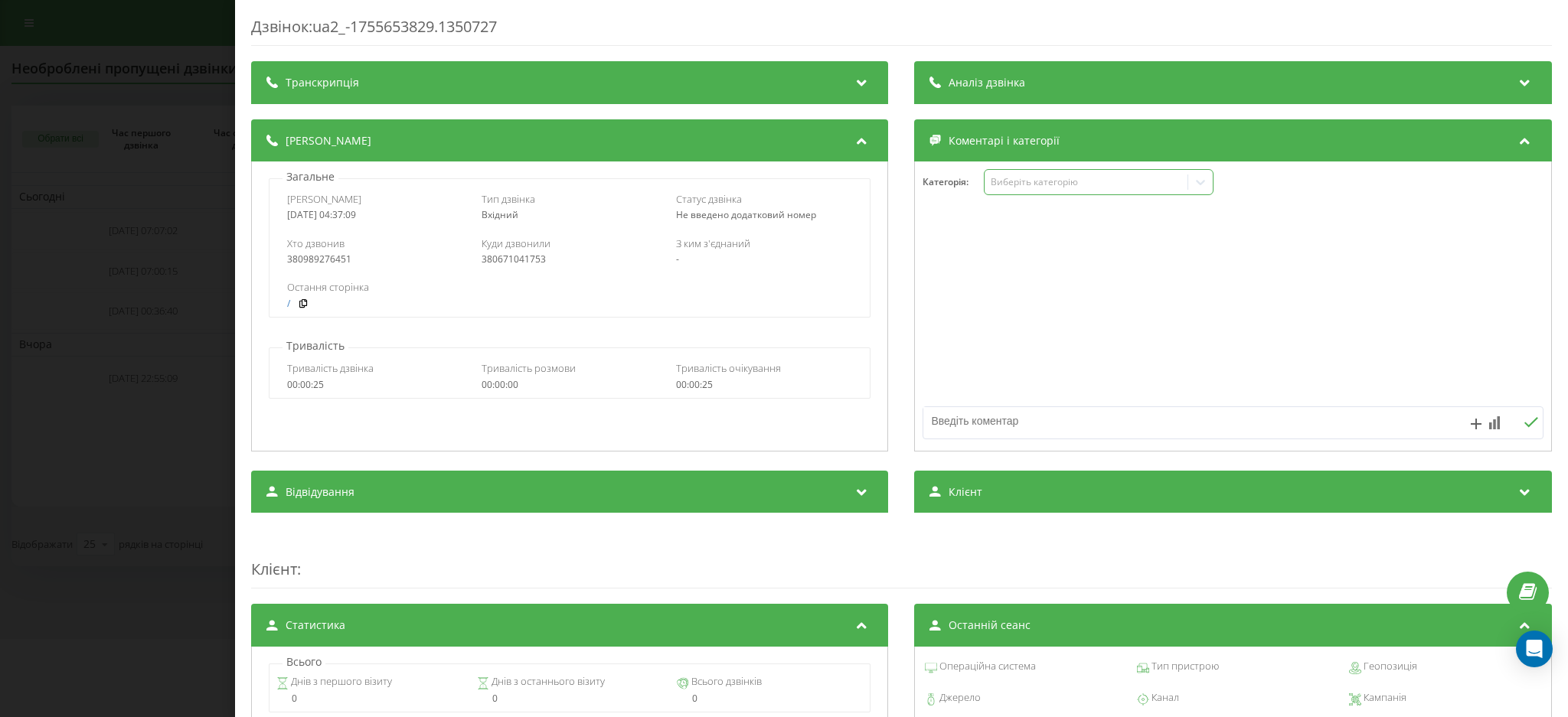
click at [1037, 187] on div "Виберіть категорію" at bounding box center [1087, 182] width 192 height 12
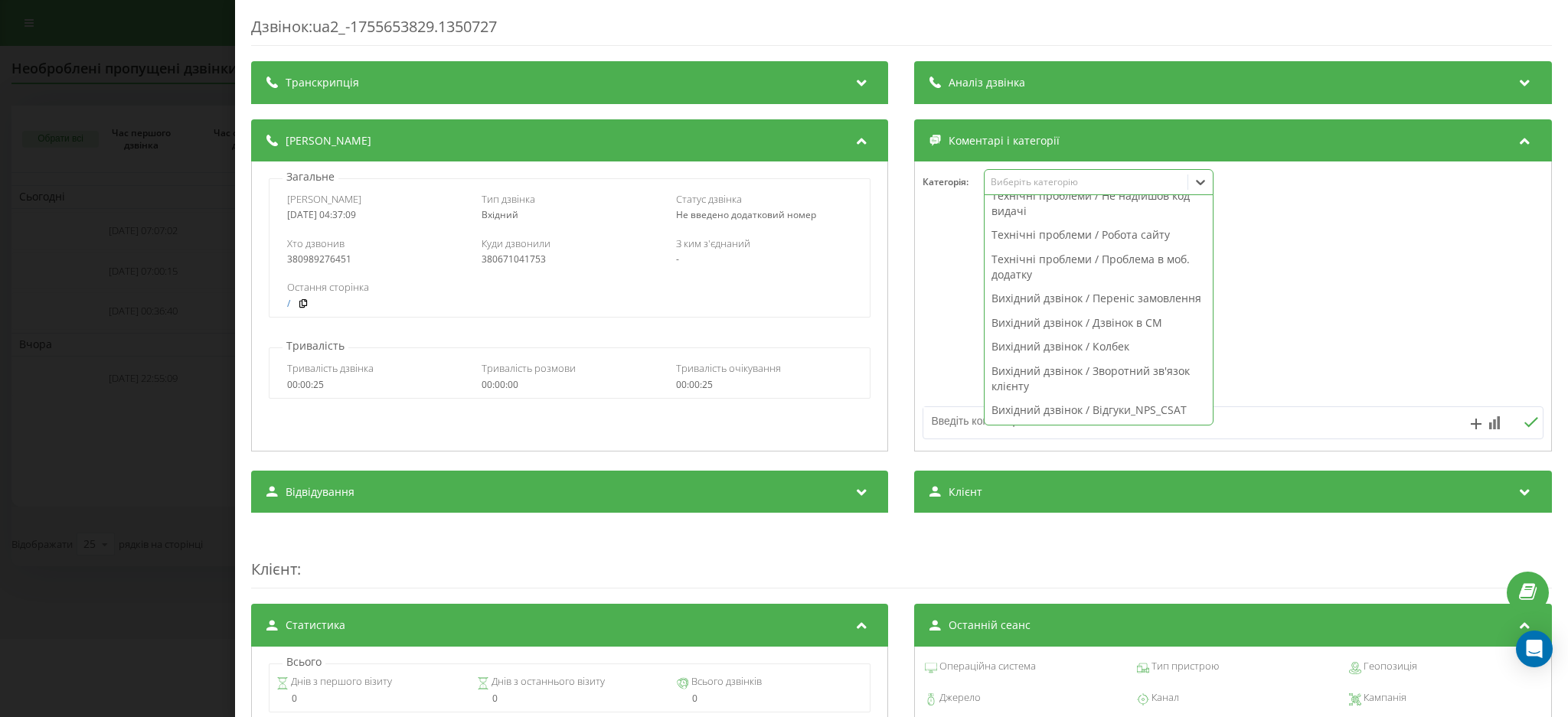
scroll to position [1084, 0]
click at [1075, 347] on div "Вихідний дзвінок / Колбек" at bounding box center [1100, 347] width 228 height 25
click at [1278, 420] on textarea at bounding box center [1172, 421] width 495 height 28
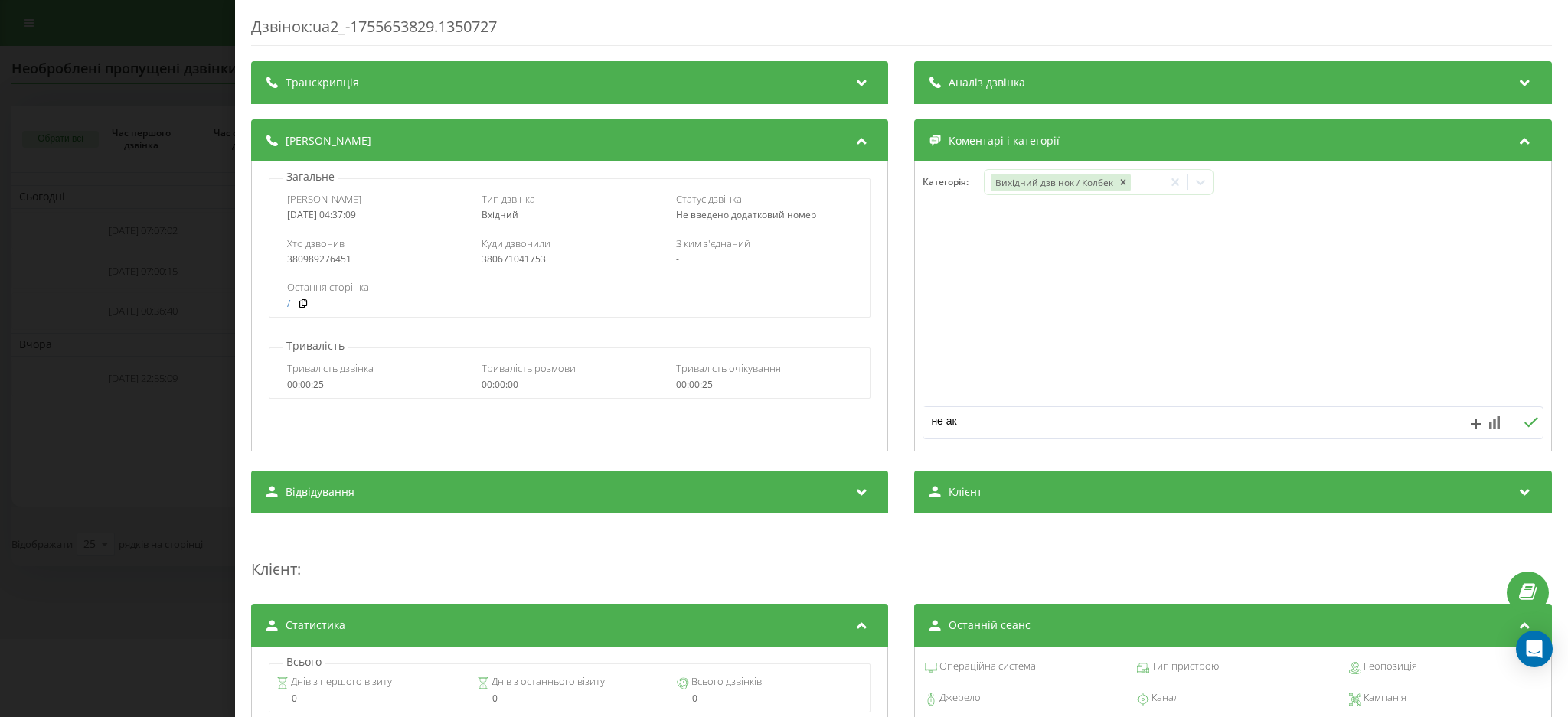
type textarea "не акт"
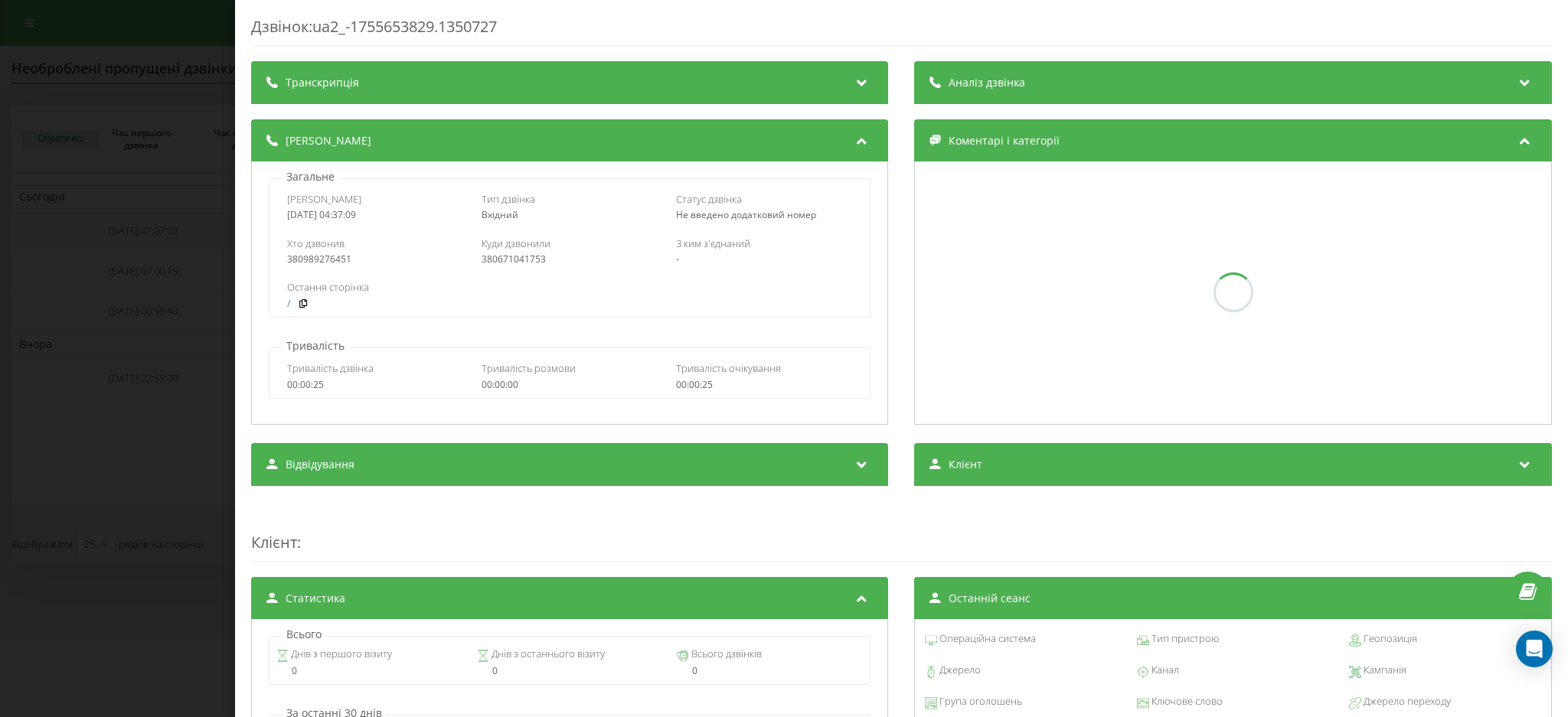
drag, startPoint x: 168, startPoint y: 258, endPoint x: 167, endPoint y: 244, distance: 14.0
click at [167, 256] on div "Дзвінок : ua2_-1755653829.1350727 Транскрипція Для AI-аналізу майбутніх дзвінкі…" at bounding box center [784, 358] width 1568 height 717
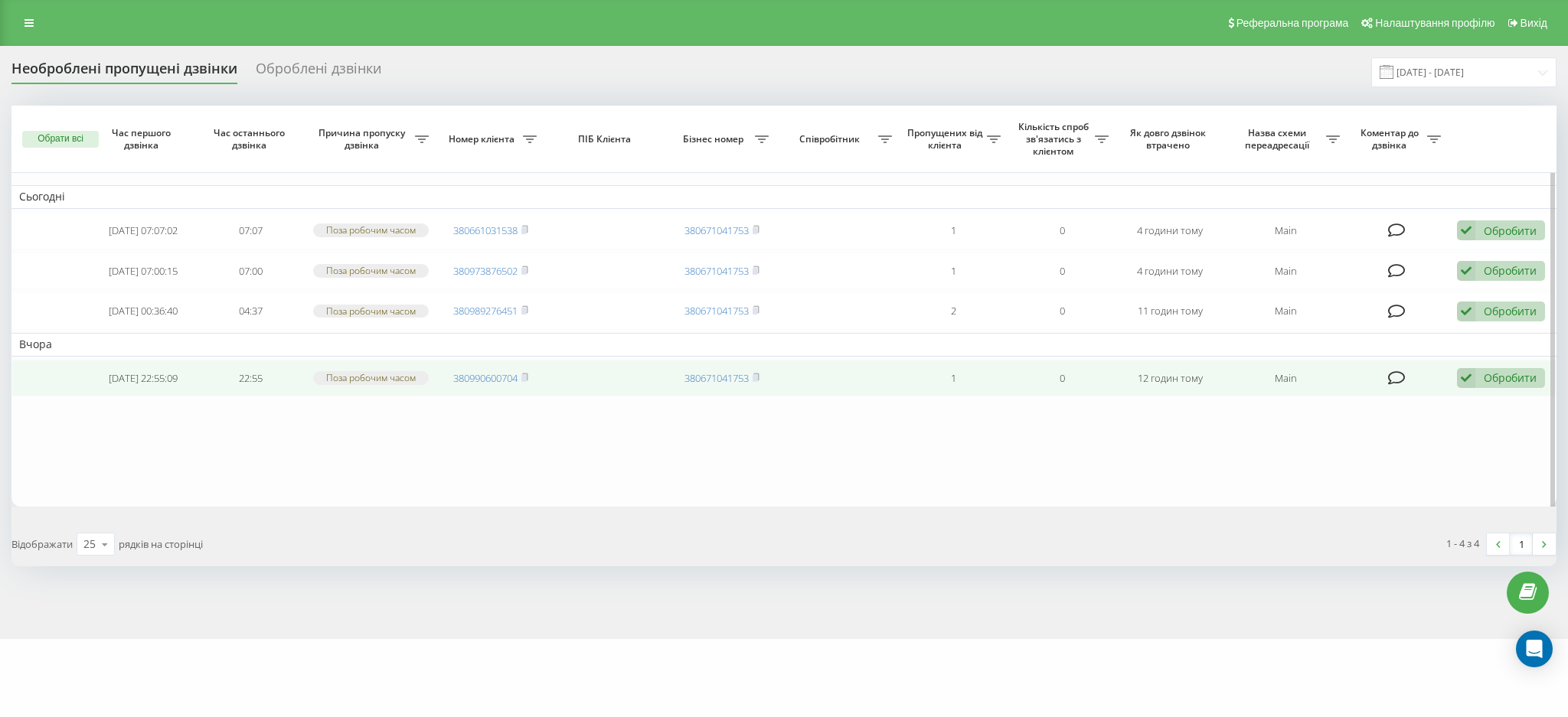
click at [1389, 386] on icon at bounding box center [1397, 378] width 18 height 16
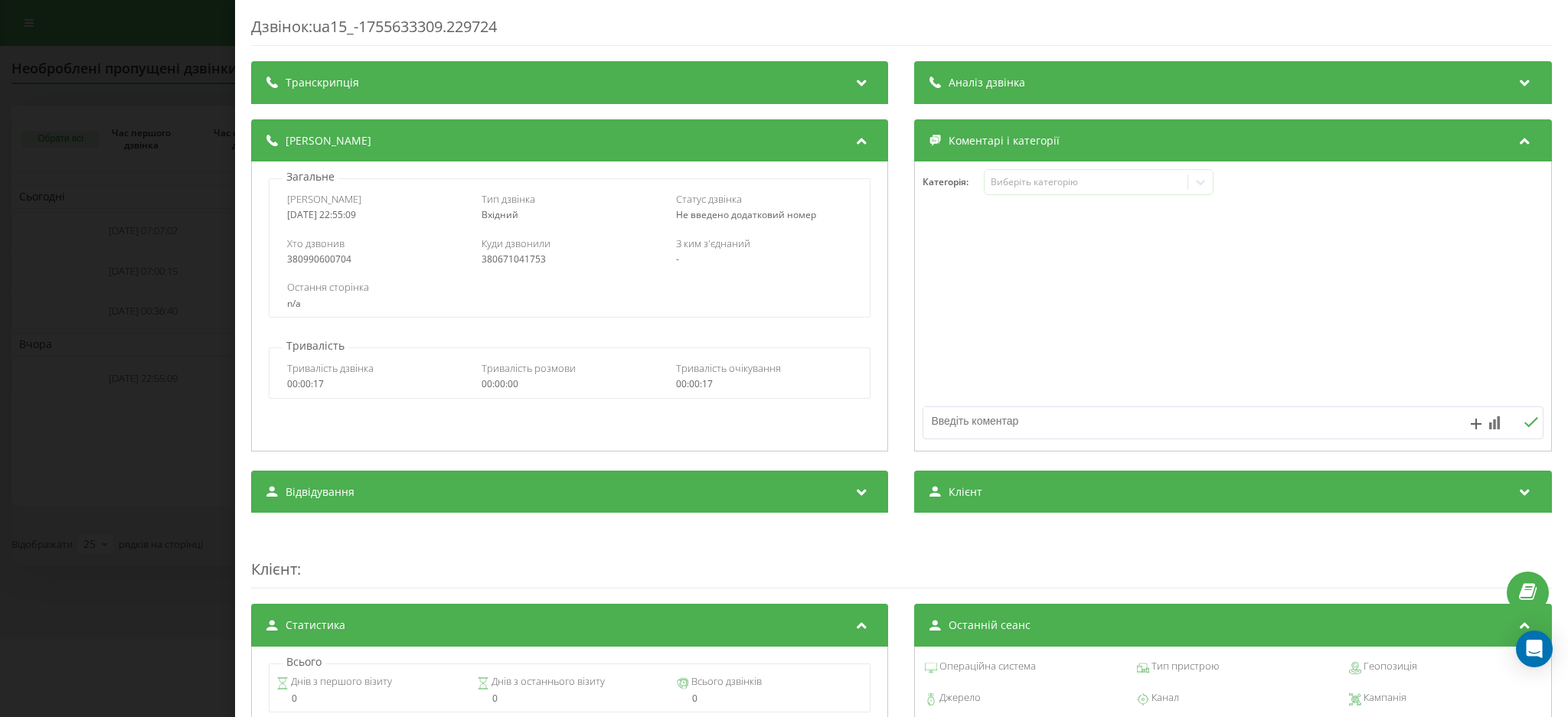
click at [1071, 190] on div "Виберіть категорію" at bounding box center [1087, 182] width 203 height 15
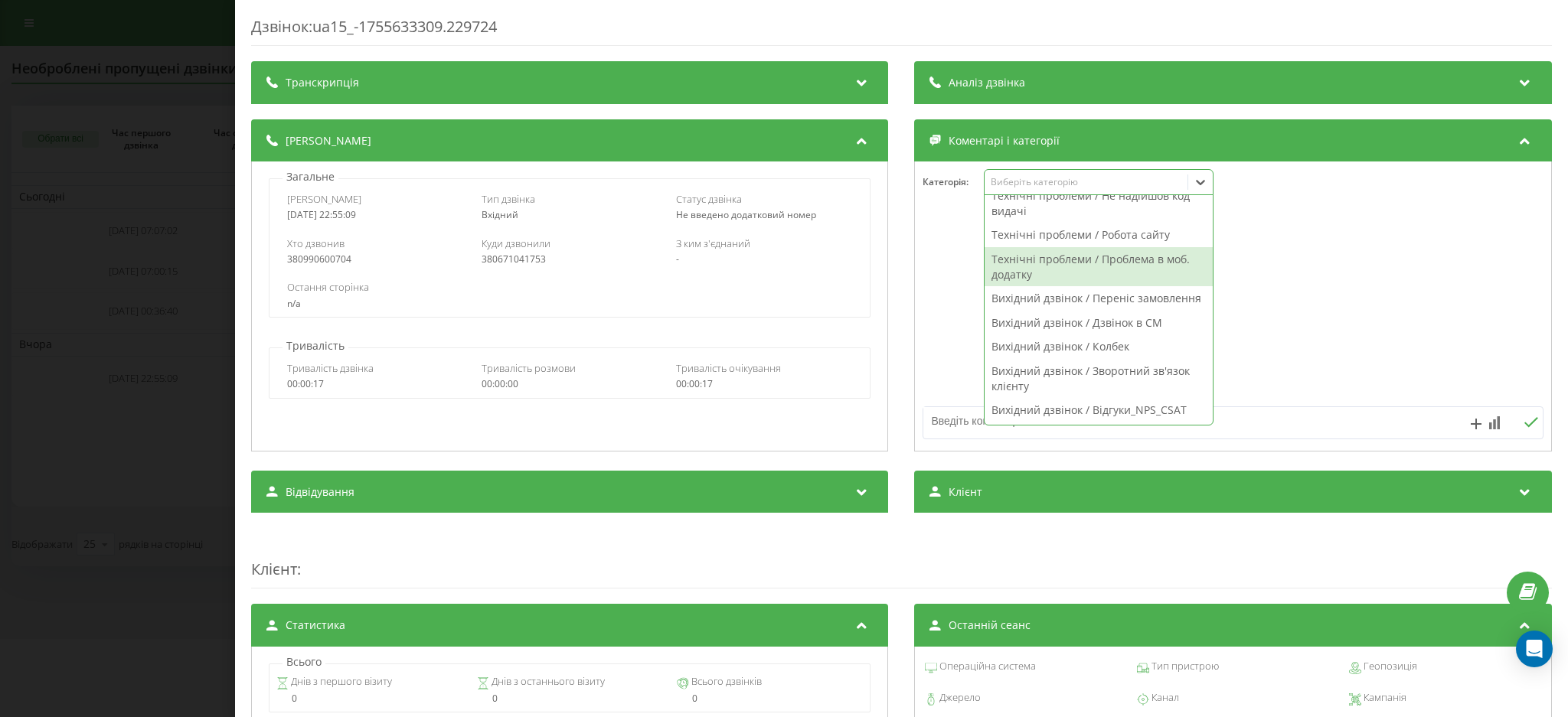
scroll to position [1084, 0]
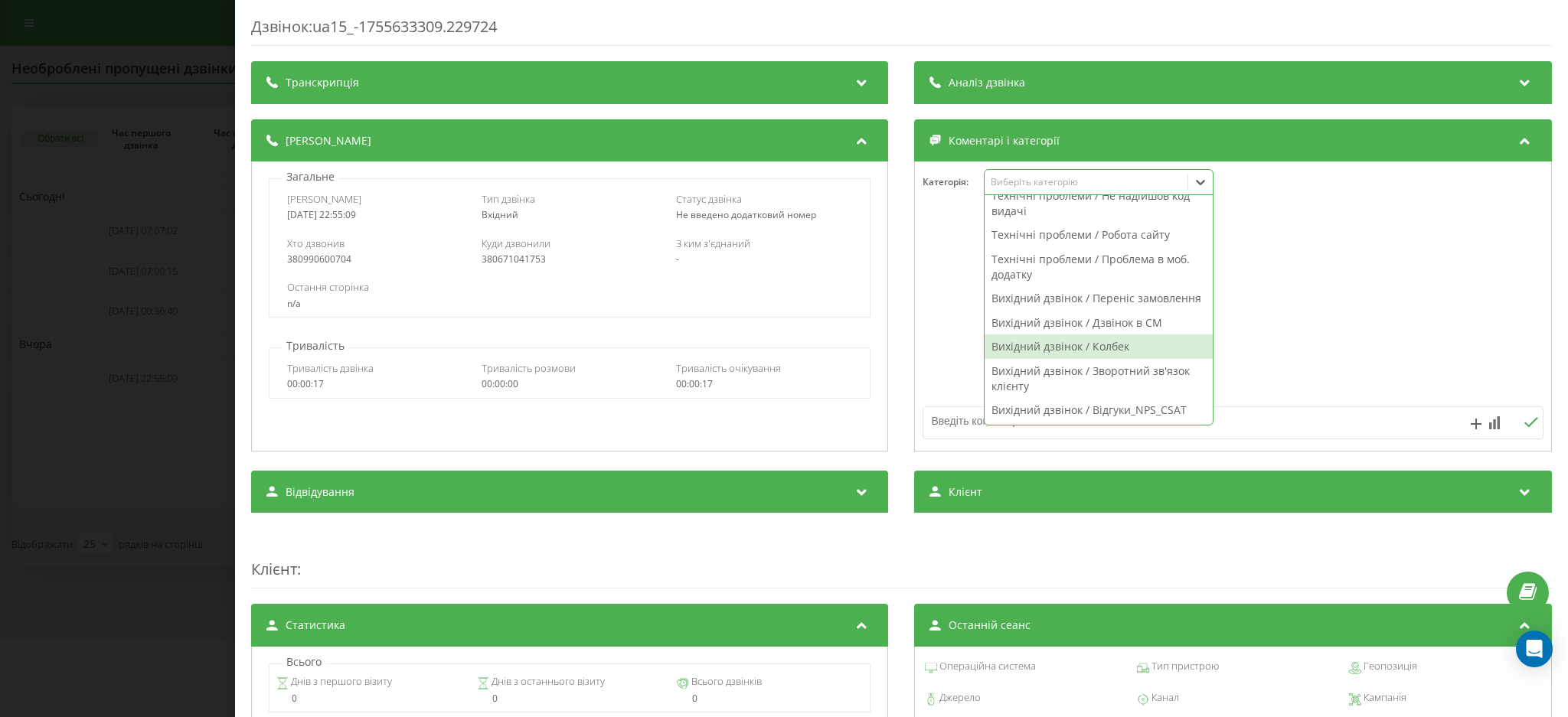
click at [1104, 338] on div "Вихідний дзвінок / Колбек" at bounding box center [1100, 347] width 228 height 25
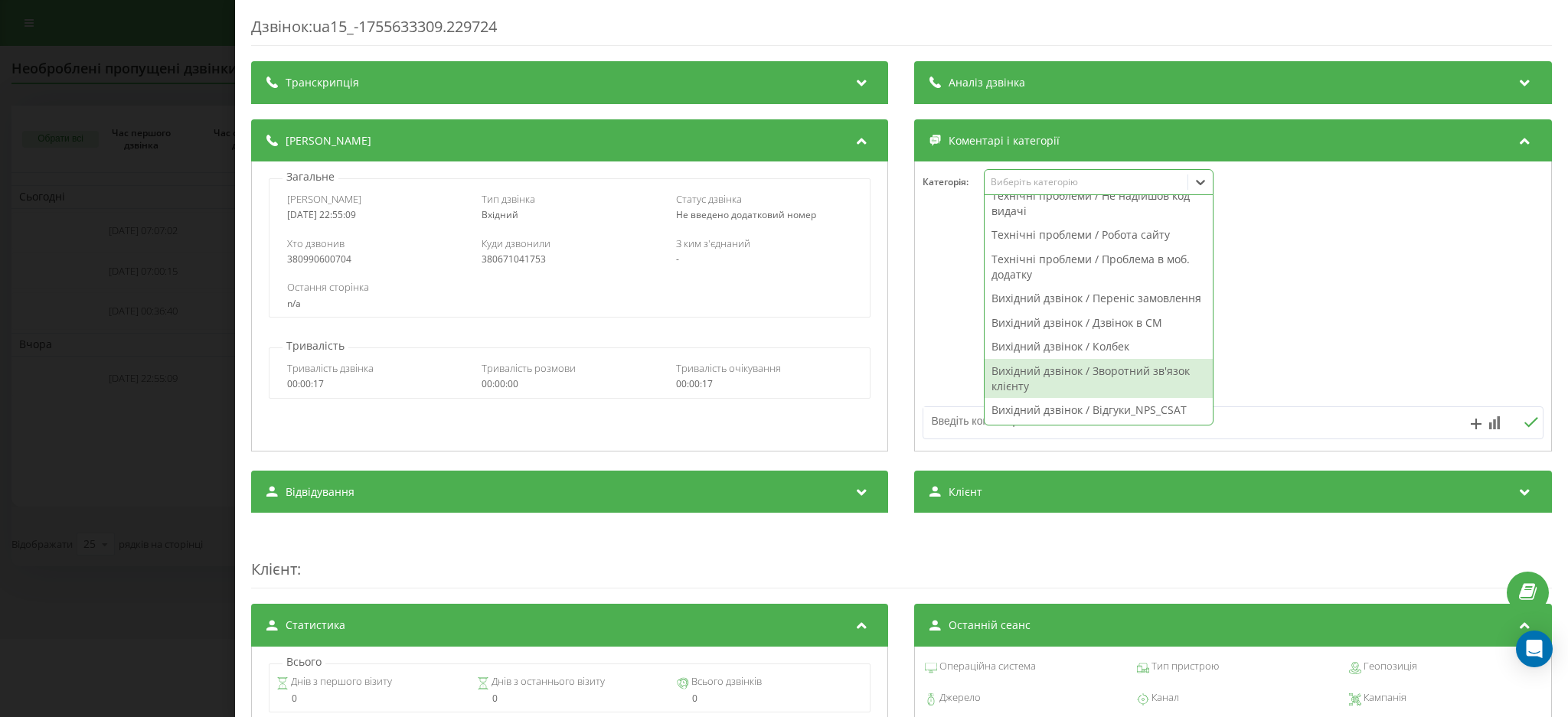
scroll to position [1060, 0]
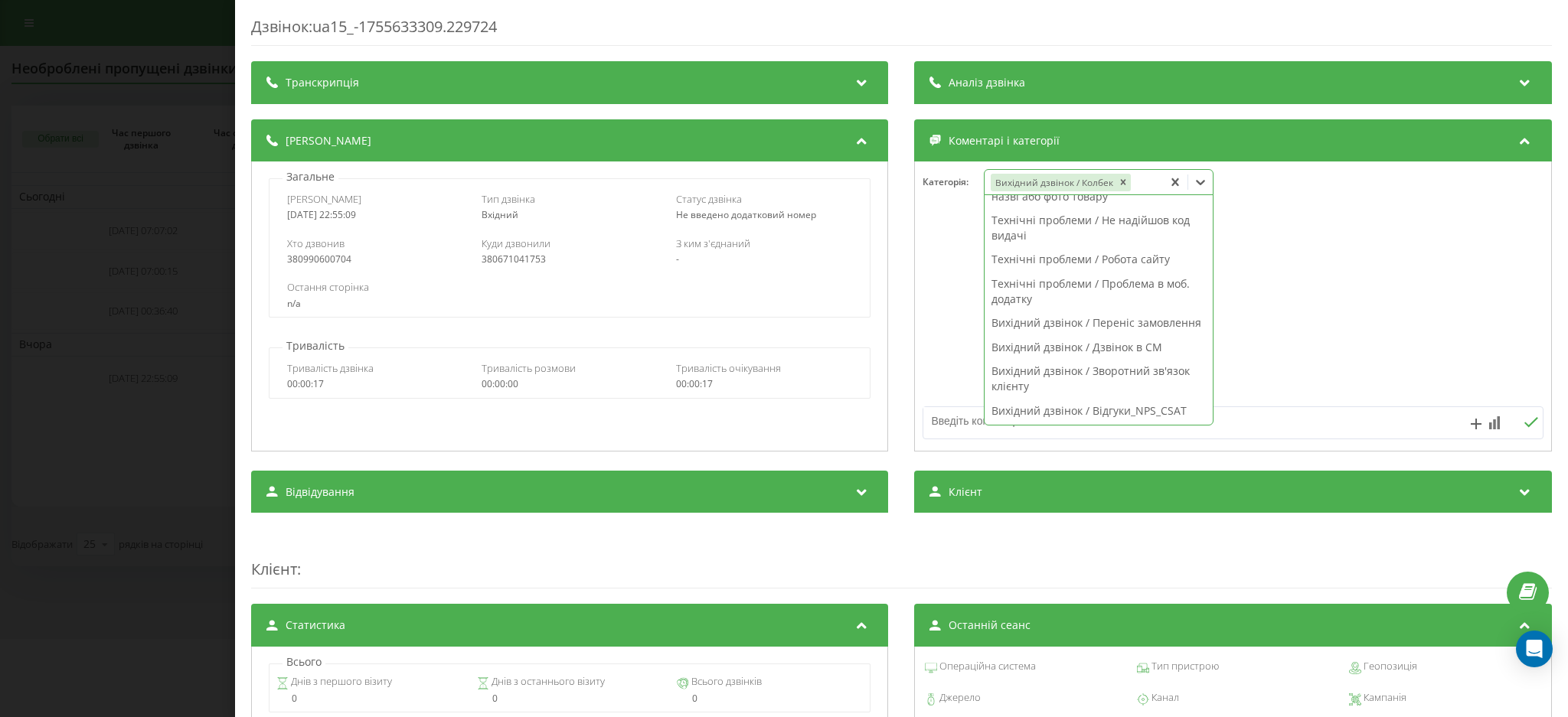
click at [1297, 429] on textarea at bounding box center [1172, 421] width 495 height 28
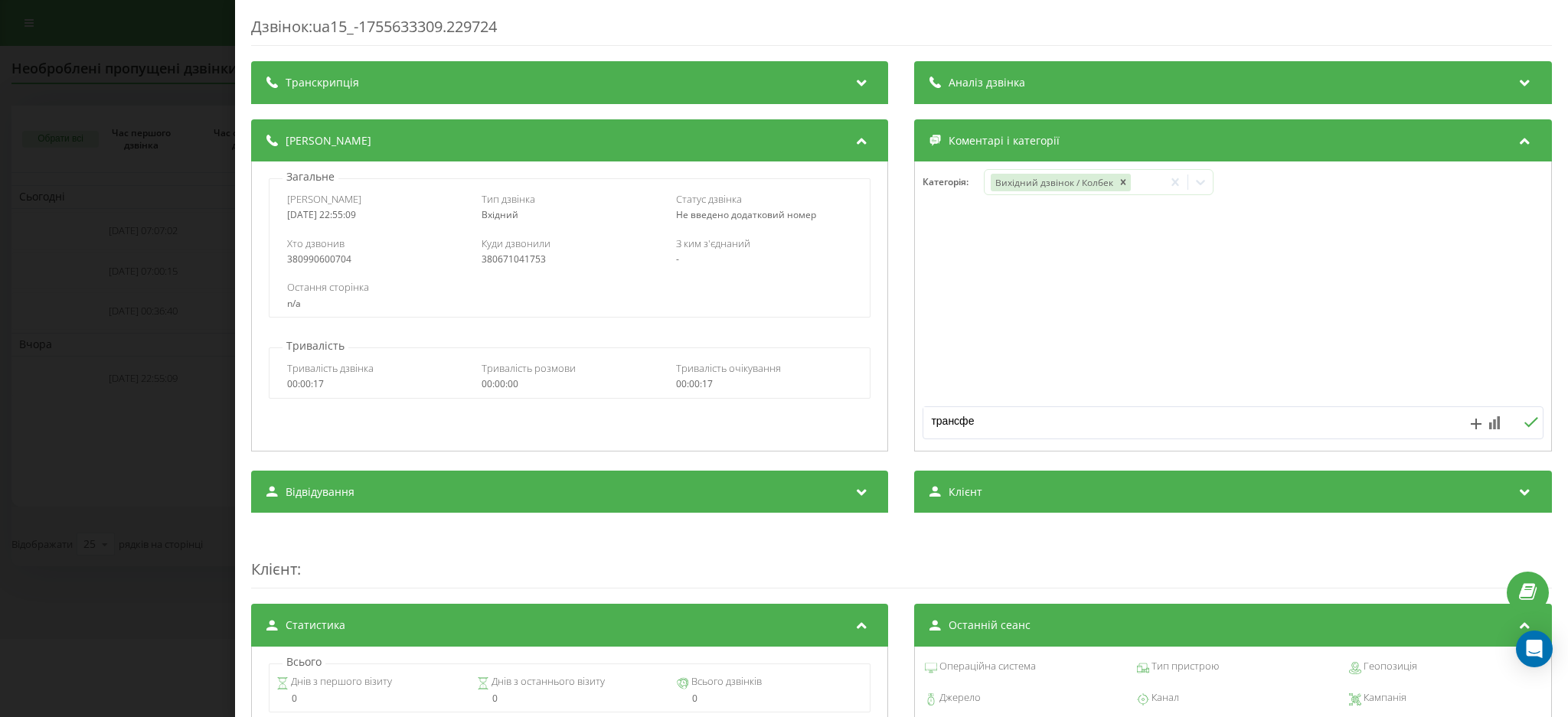
type textarea "трансфер"
click at [104, 117] on div "Дзвінок : ua15_-1755633309.229724 Транскрипція Для AI-аналізу майбутніх дзвінкі…" at bounding box center [784, 358] width 1568 height 717
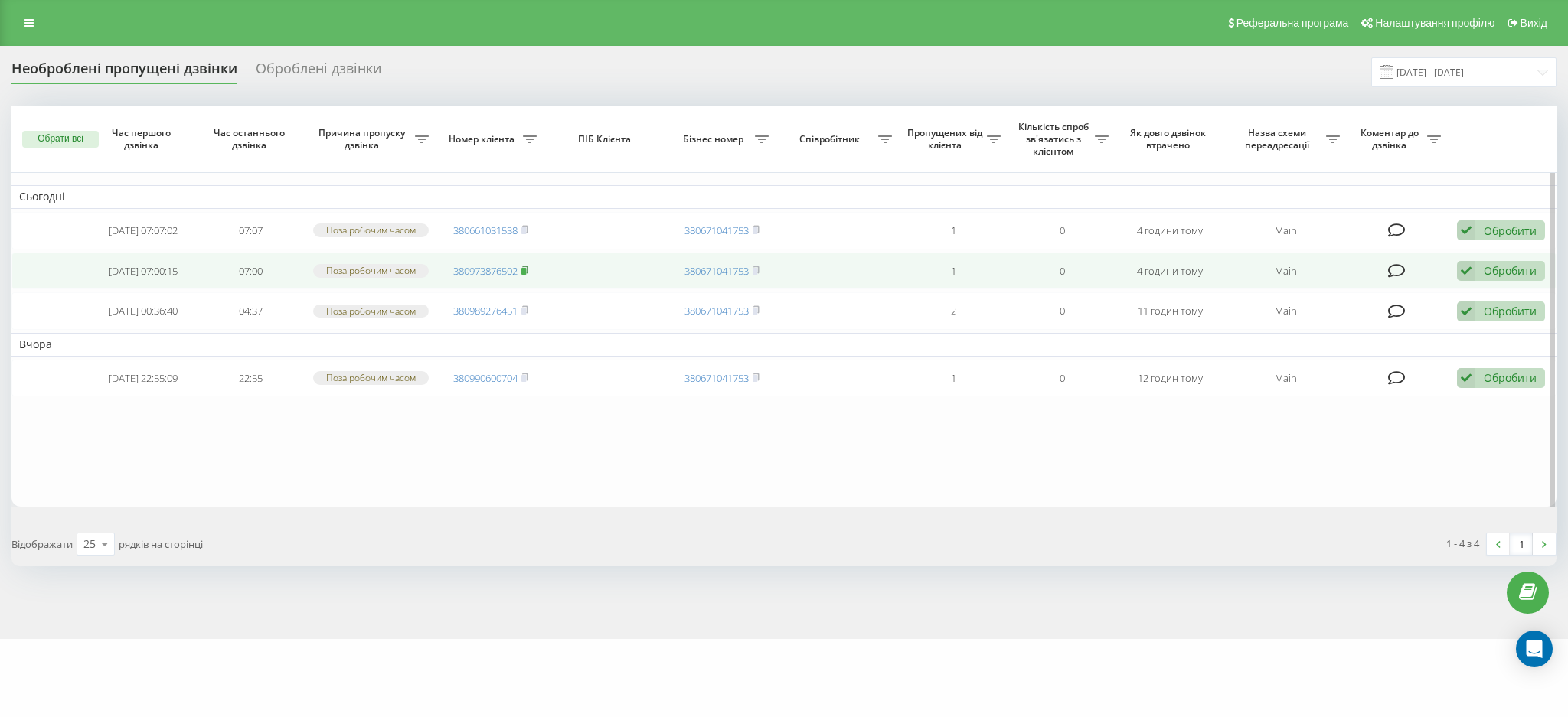
click at [528, 272] on icon at bounding box center [525, 268] width 5 height 7
click at [1535, 278] on div "Обробити" at bounding box center [1511, 270] width 53 height 15
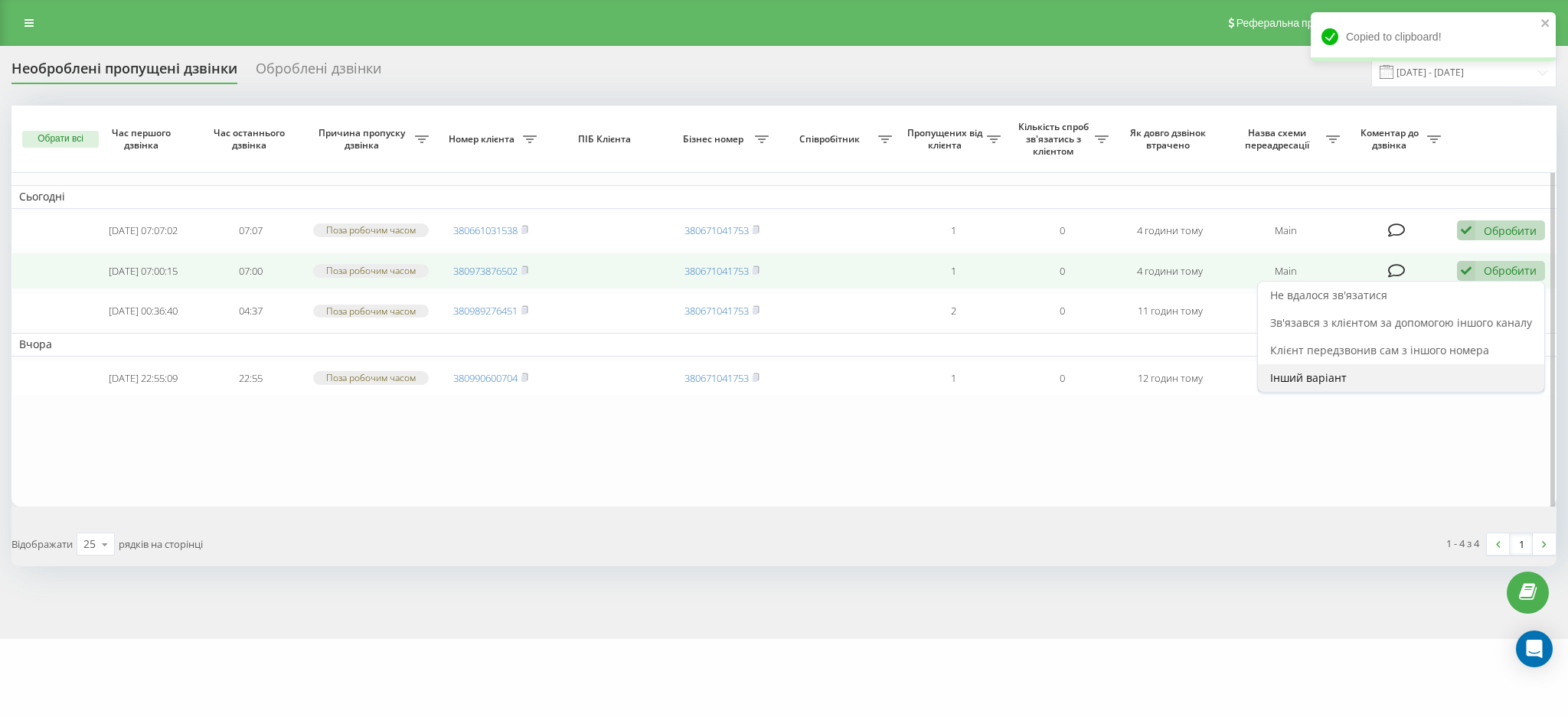
click at [1318, 376] on div "Інший варіант" at bounding box center [1401, 379] width 286 height 28
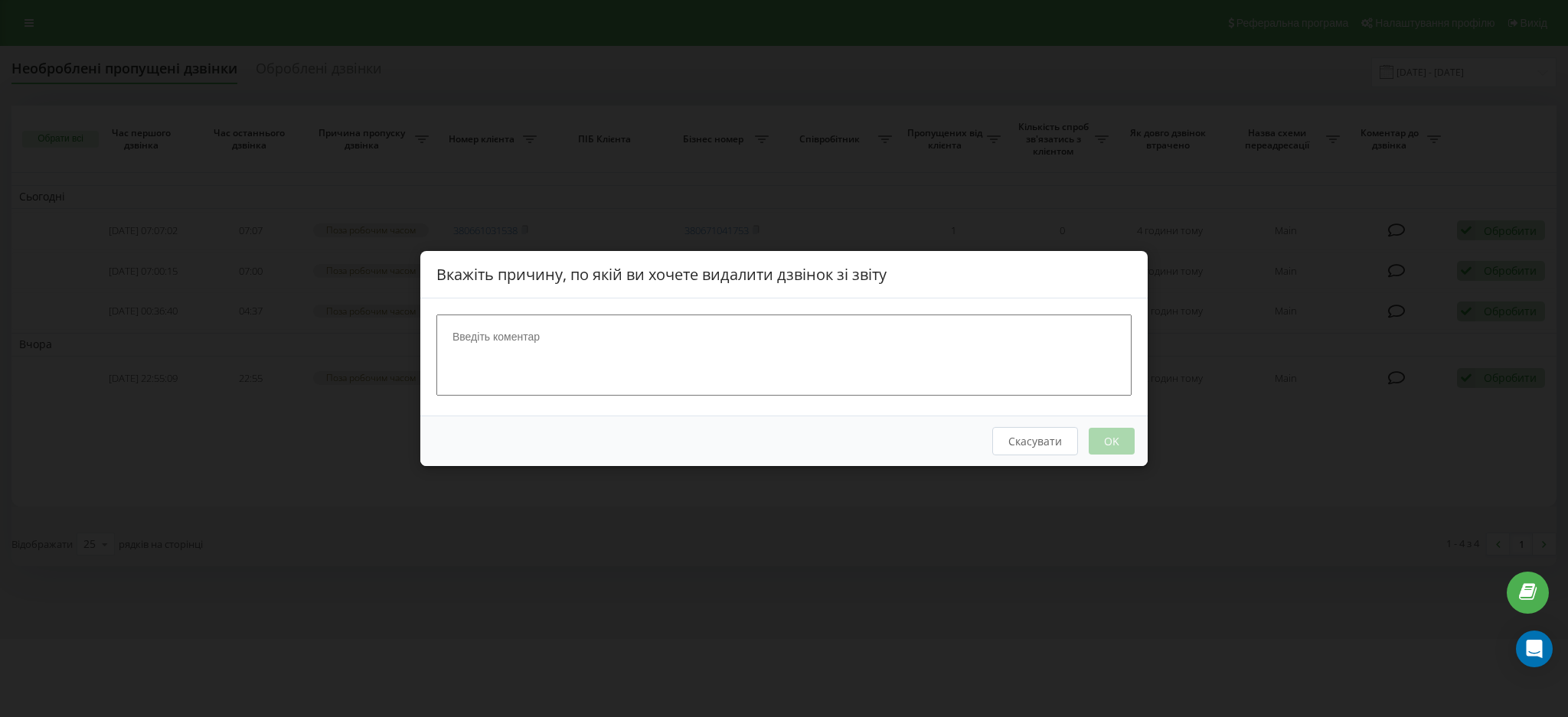
drag, startPoint x: 960, startPoint y: 547, endPoint x: 1282, endPoint y: 310, distance: 399.8
click at [961, 546] on div "Вкажіть причину, по якій ви хочете видалити дзвінок зі звіту Скасувати OK" at bounding box center [784, 358] width 1568 height 717
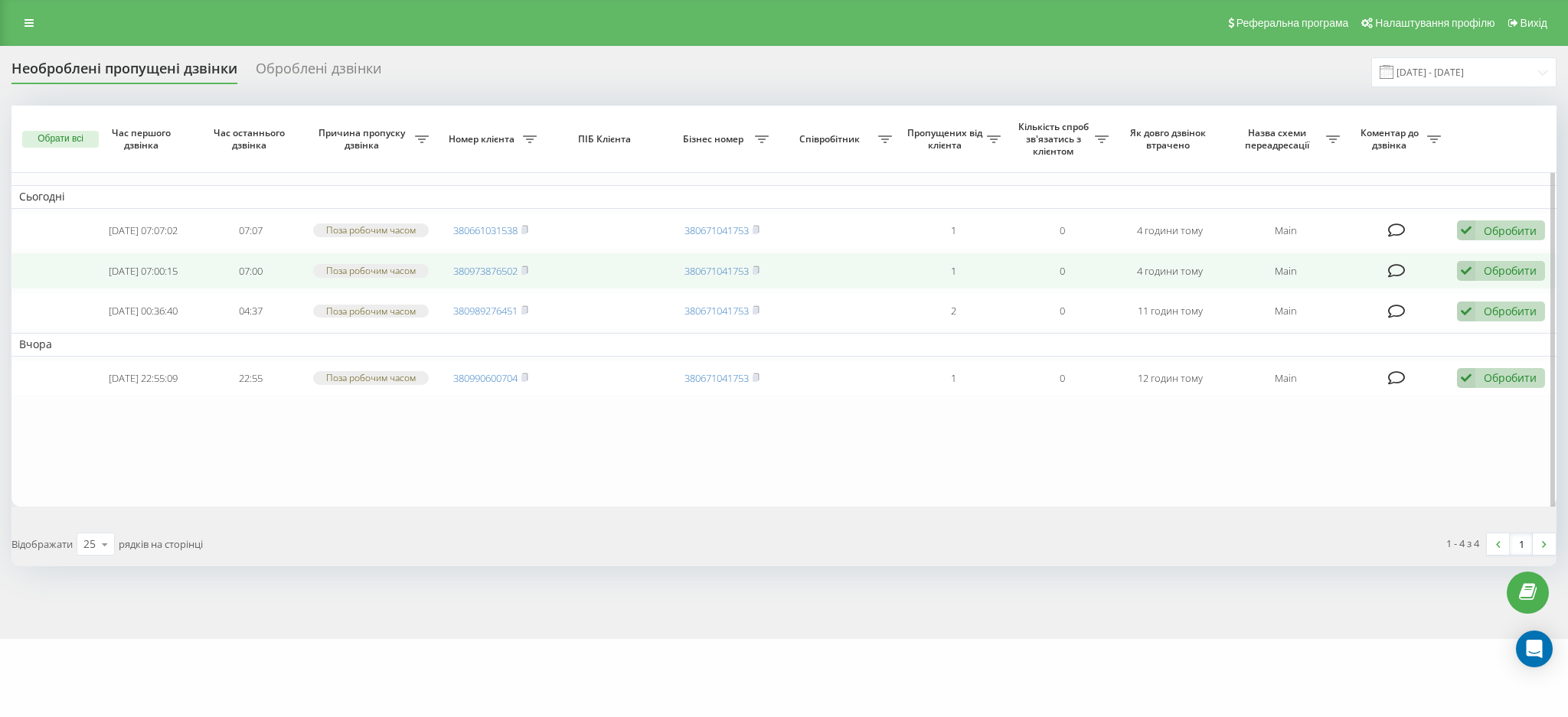
click at [1389, 273] on icon at bounding box center [1397, 271] width 18 height 16
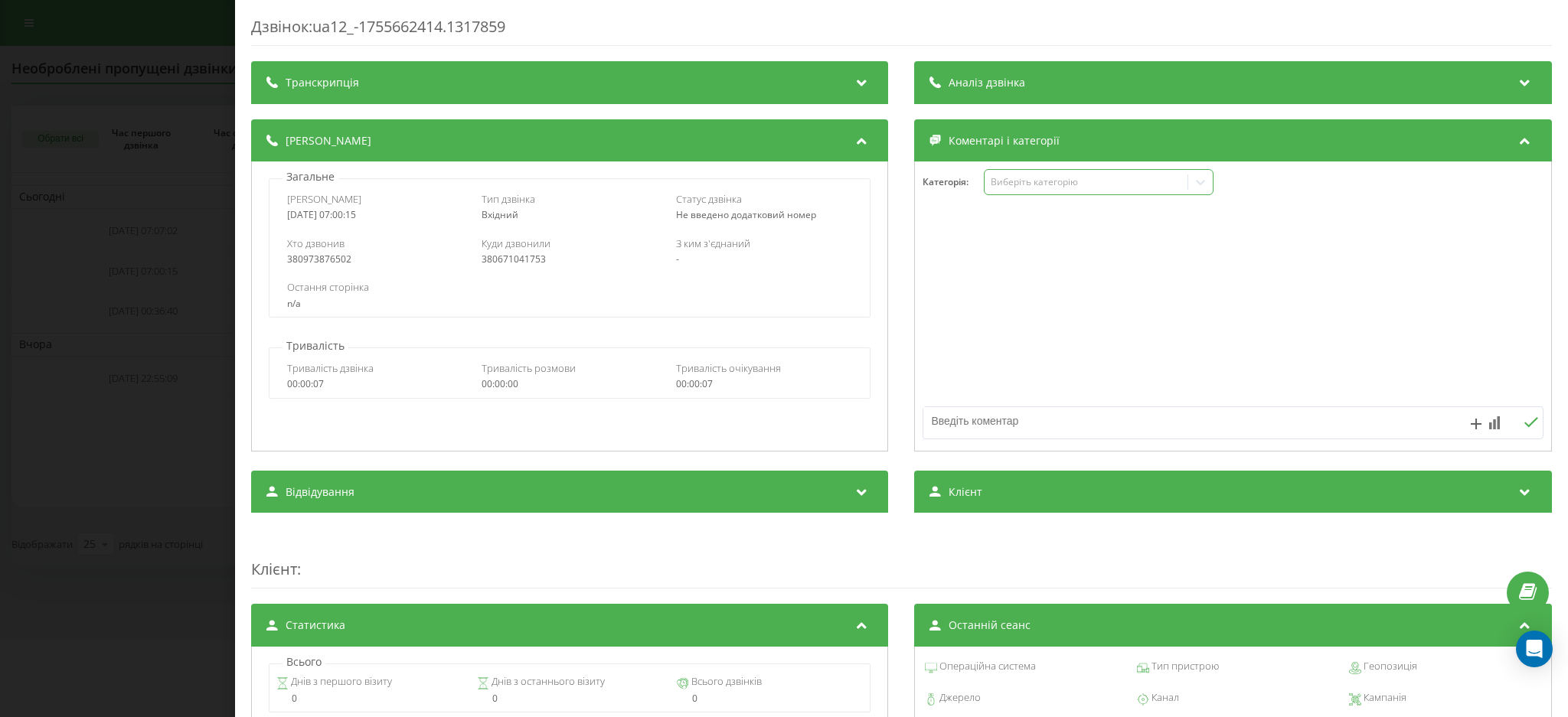
click at [1077, 183] on div "Виберіть категорію" at bounding box center [1087, 182] width 192 height 12
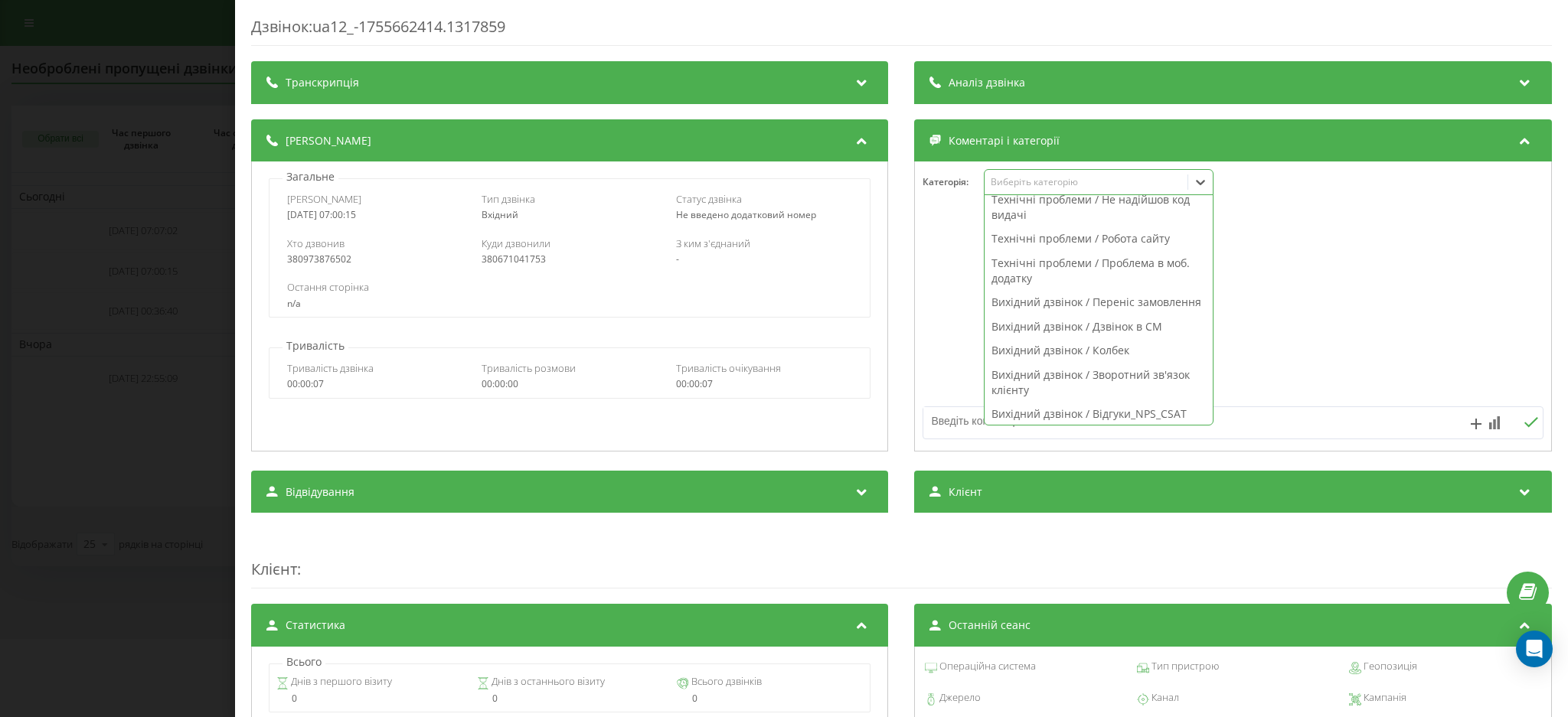
scroll to position [1083, 0]
click at [1110, 342] on div "Вихідний дзвінок / Колбек" at bounding box center [1100, 347] width 228 height 25
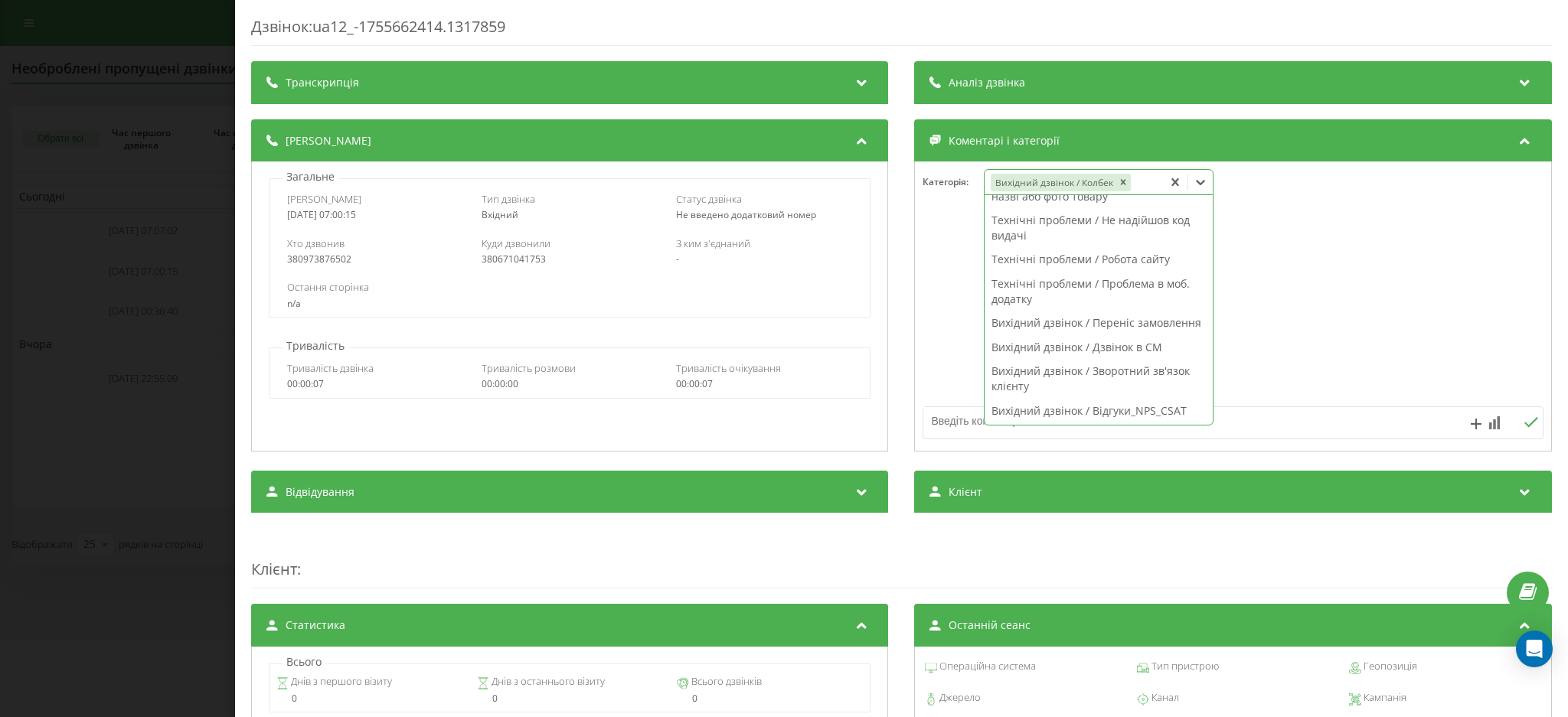
click at [1282, 430] on textarea at bounding box center [1172, 421] width 495 height 28
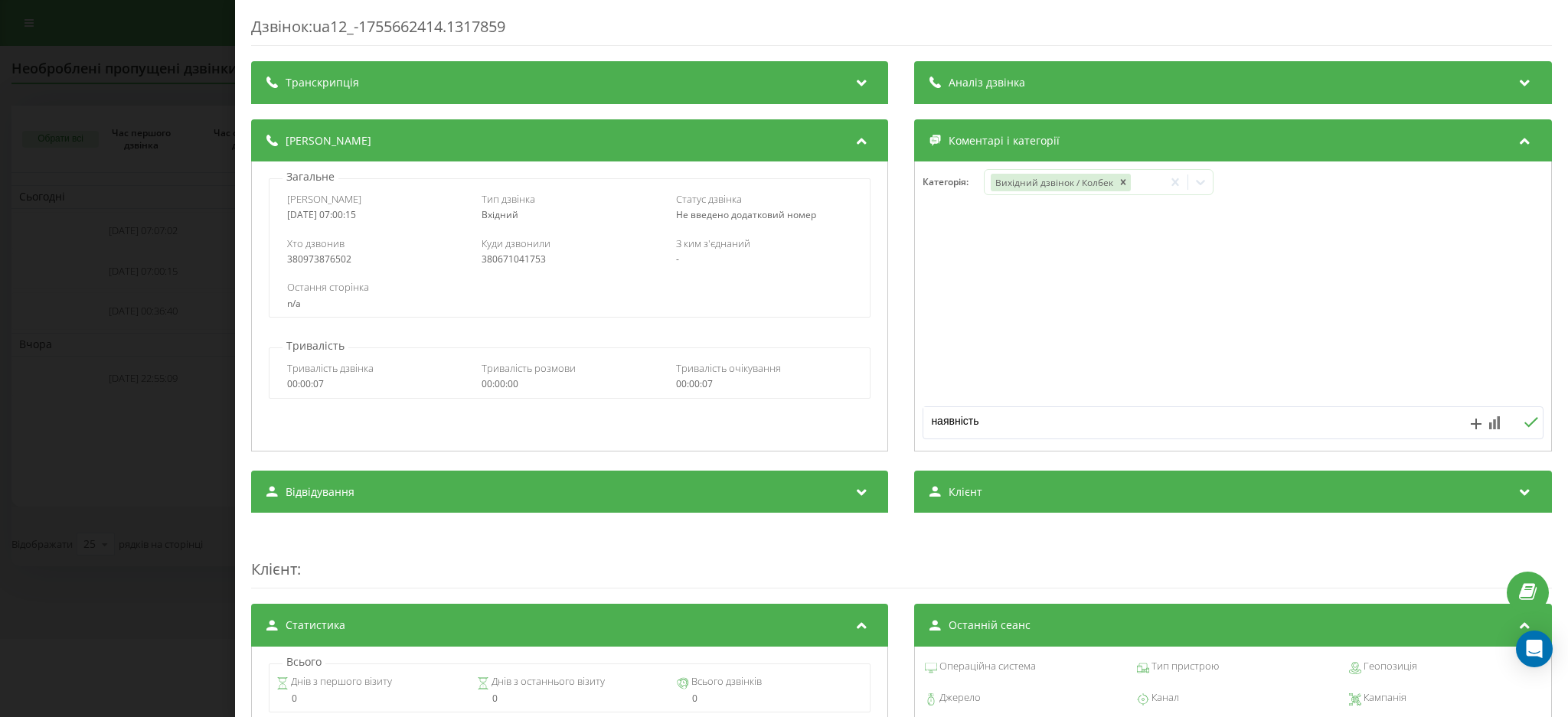
type textarea "наявність"
click at [1519, 429] on button at bounding box center [1531, 423] width 24 height 13
click at [62, 142] on div "Дзвінок : ua12_-1755662414.1317859 Транскрипція Для AI-аналізу майбутніх дзвінк…" at bounding box center [784, 358] width 1568 height 717
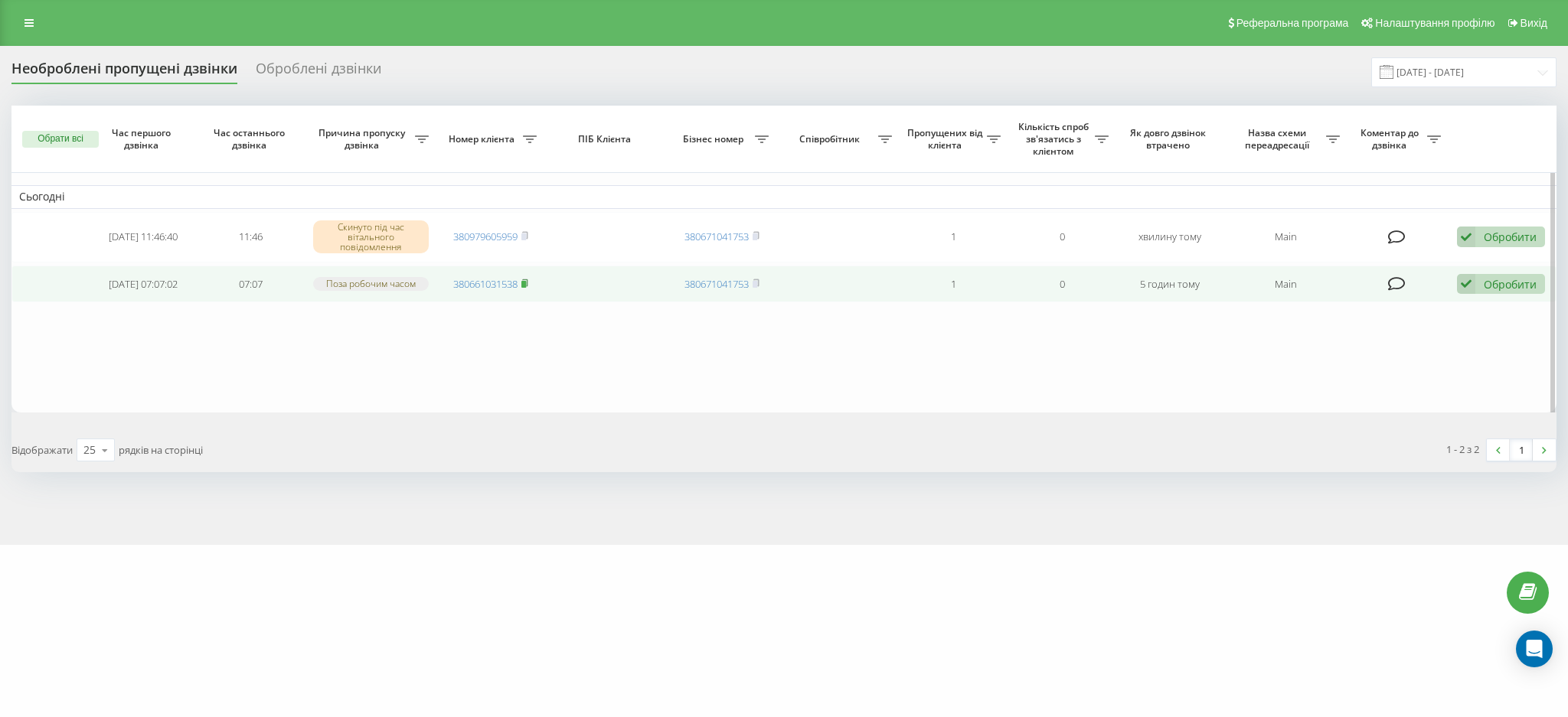
click at [526, 280] on icon at bounding box center [525, 283] width 7 height 9
